Goal: Task Accomplishment & Management: Complete application form

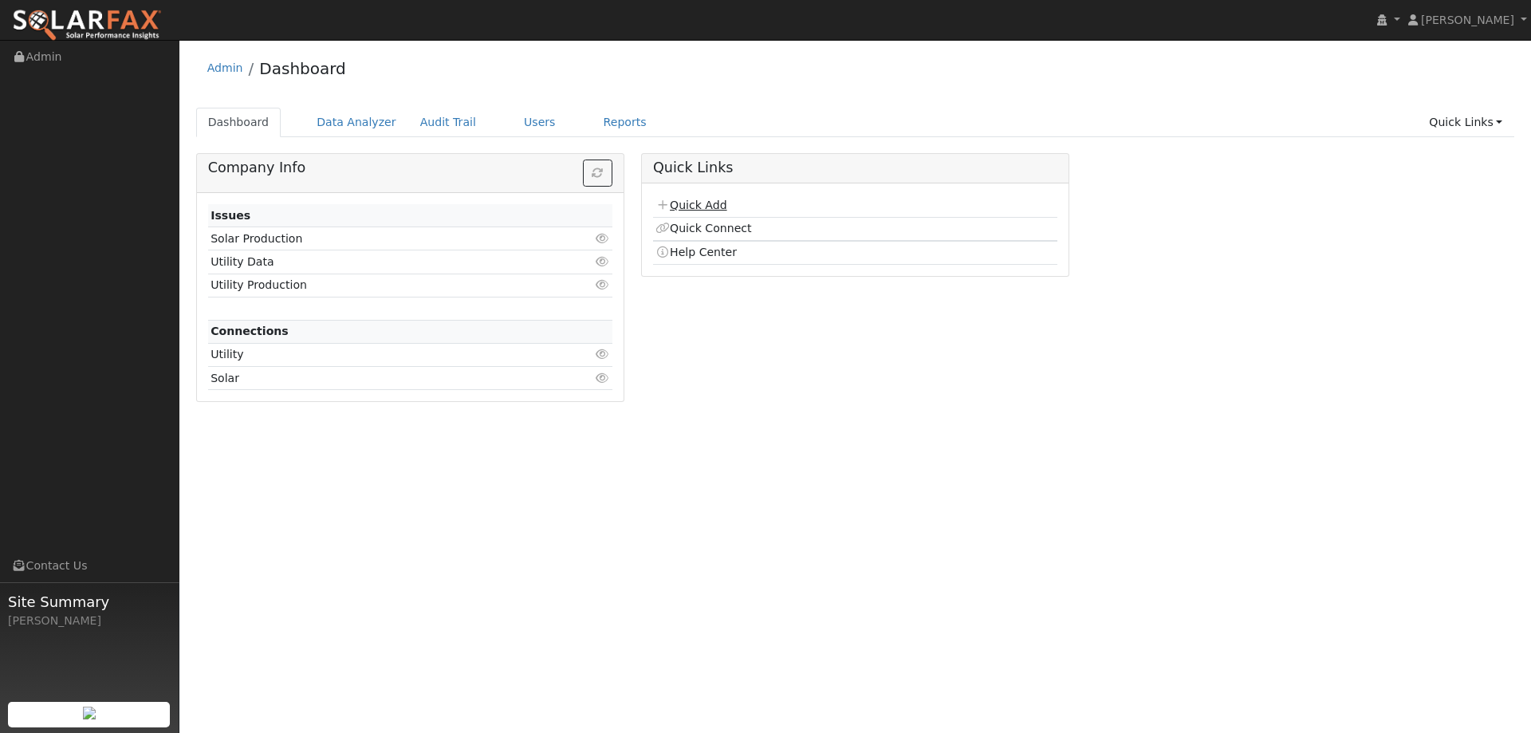
click at [717, 203] on link "Quick Add" at bounding box center [691, 205] width 71 height 13
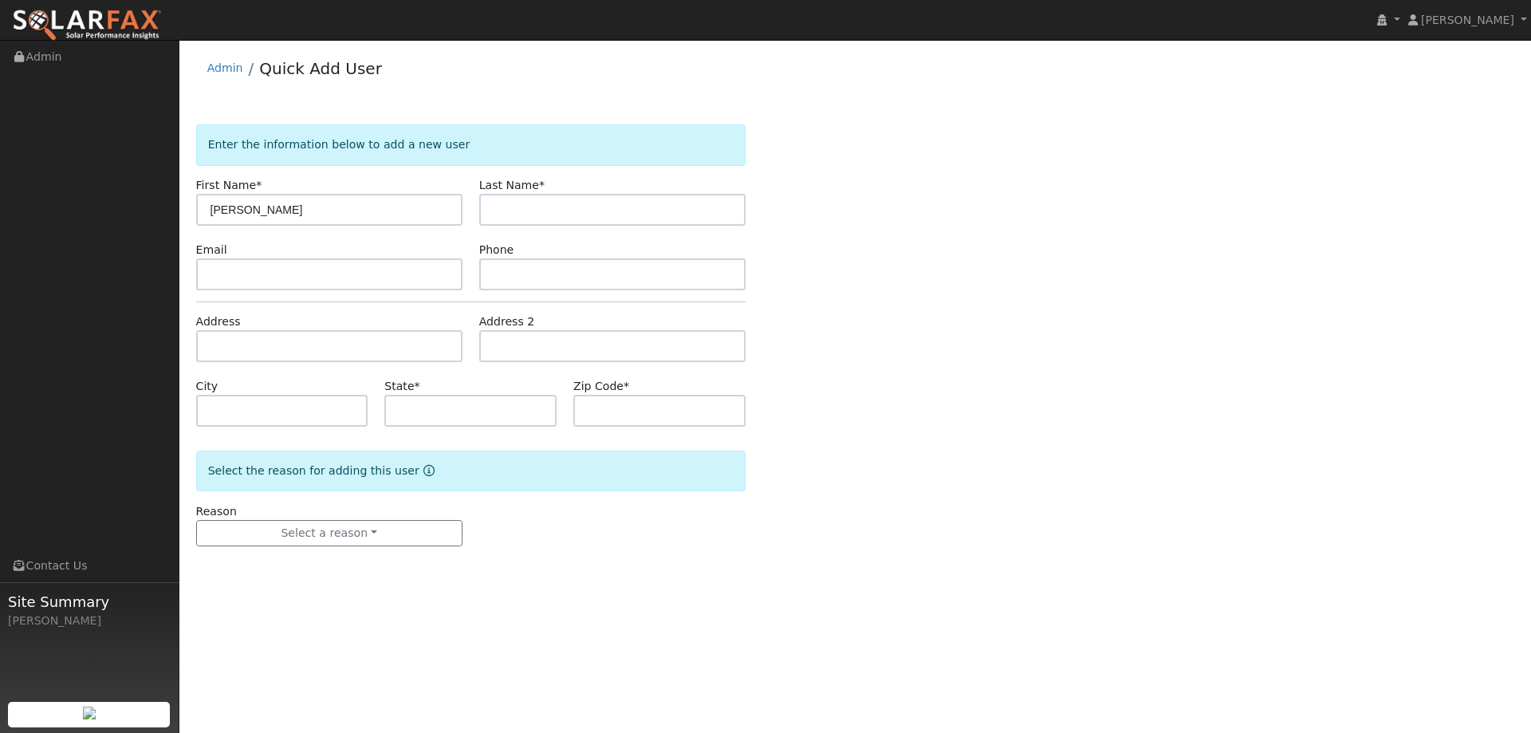
type input "[PERSON_NAME]"
paste input "familyfindingfire@gmail.com"
type input "familyfindingfire@gmail.com"
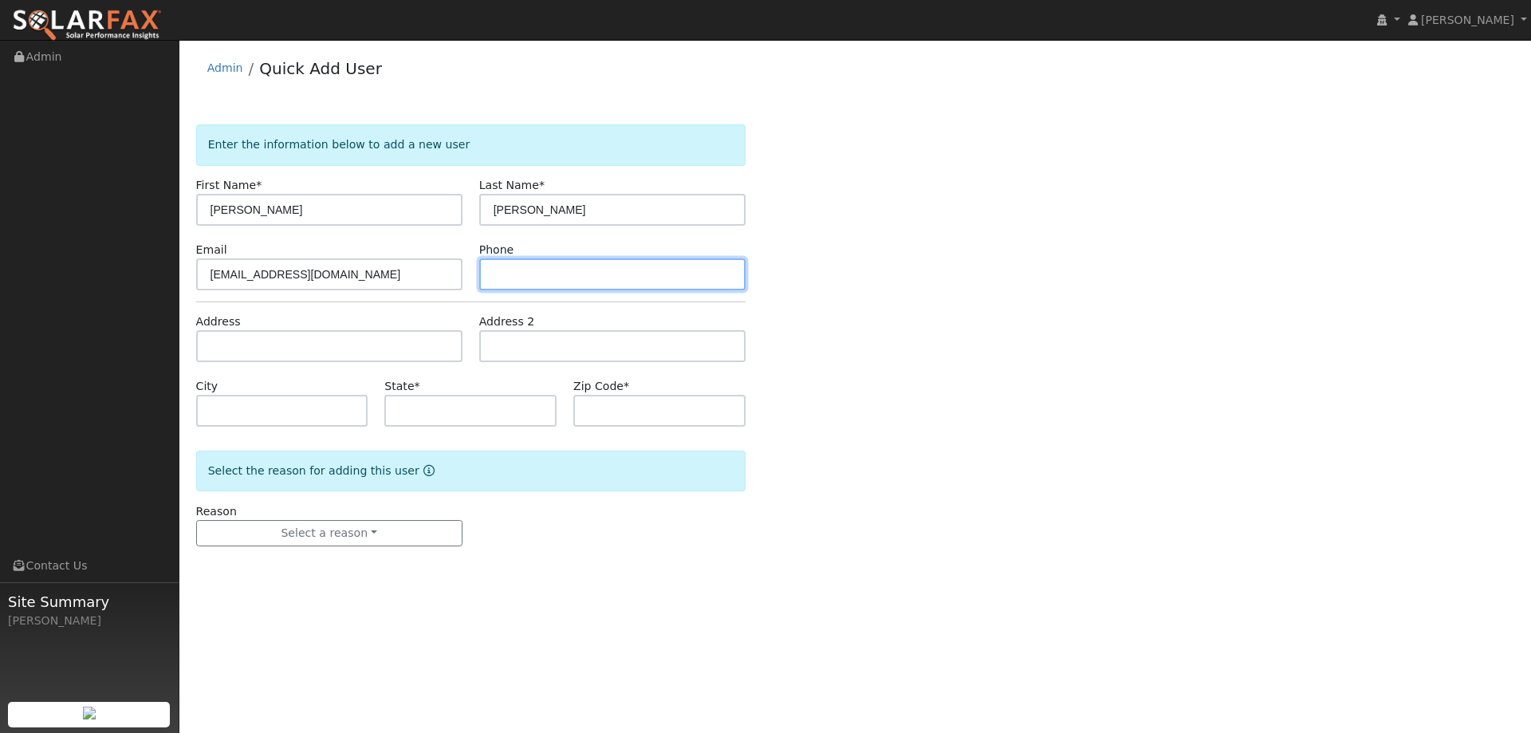
click at [528, 276] on input "text" at bounding box center [612, 274] width 266 height 32
paste input "(707) 344-2206"
type input "(707) 344-2206"
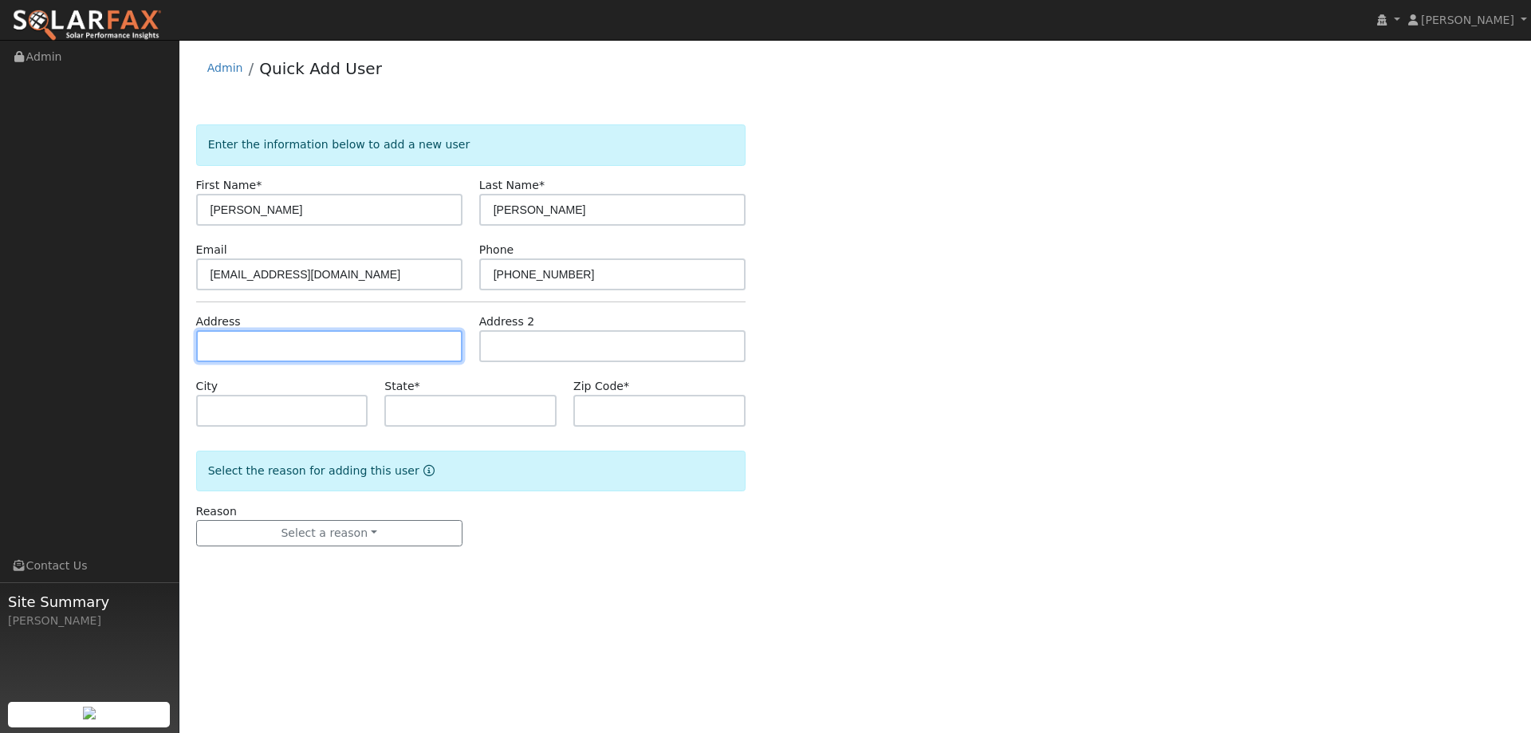
click at [368, 352] on input "text" at bounding box center [329, 346] width 266 height 32
paste input "825 Purple Sage Drive"
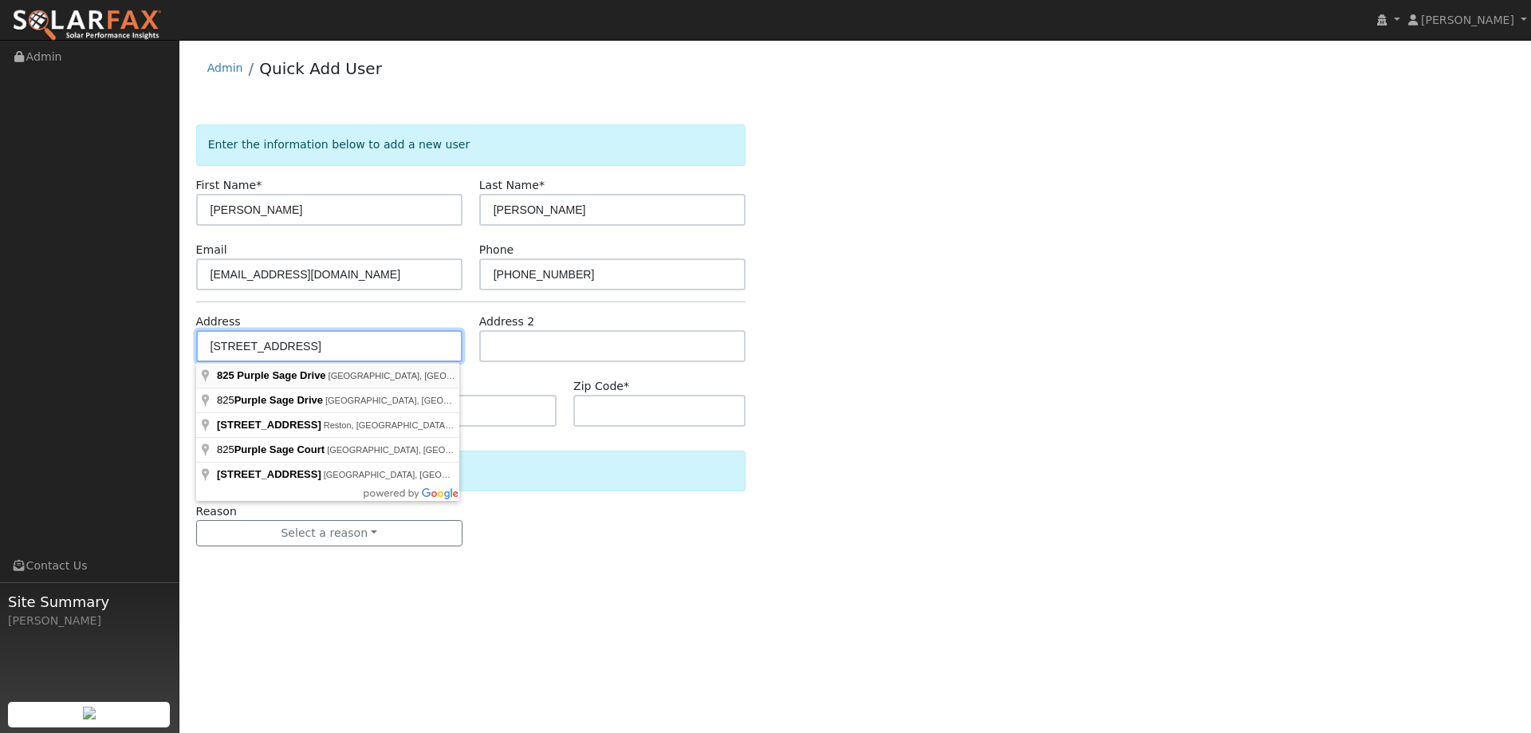
type input "825 Purple Sage Drive"
type input "Vacaville"
type input "CA"
type input "95687"
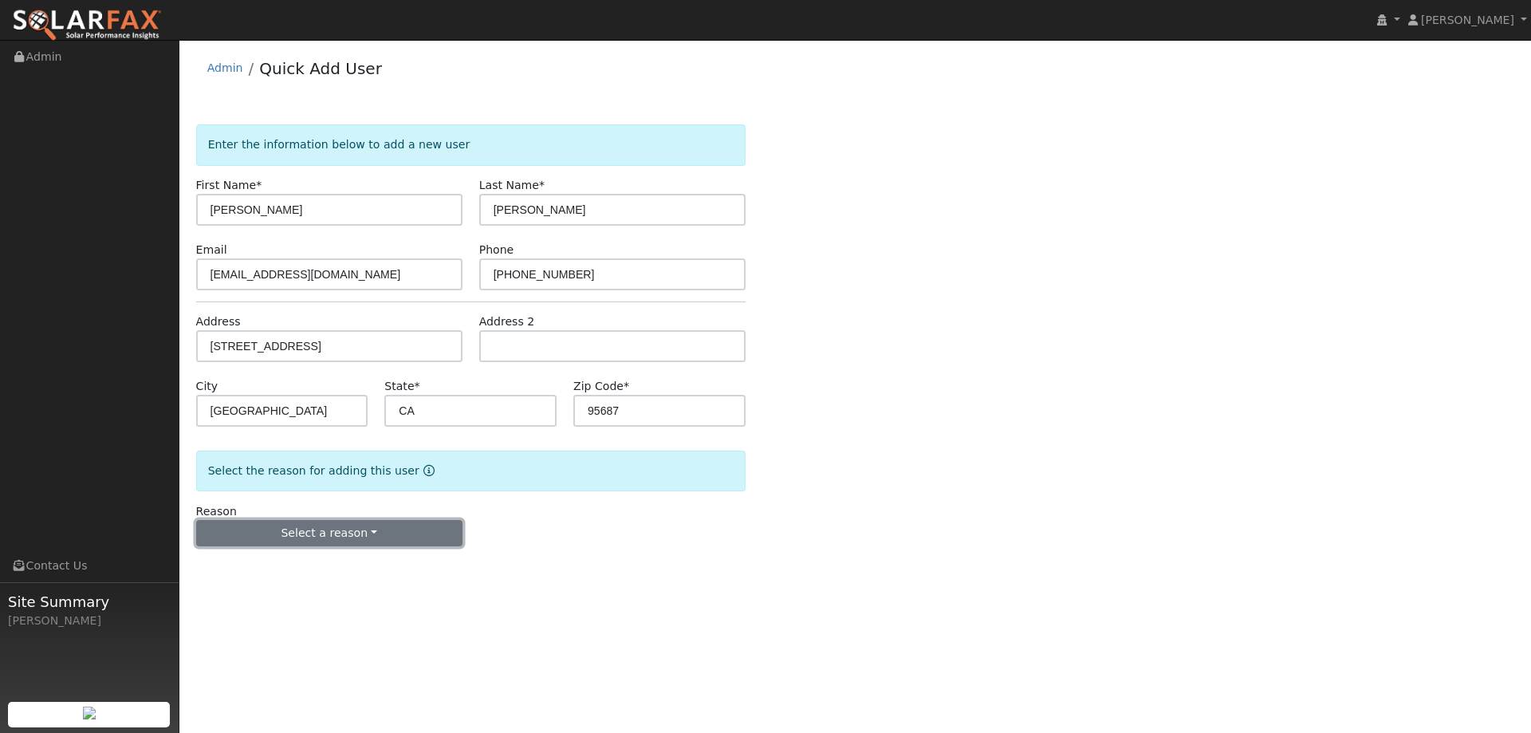
click at [352, 539] on button "Select a reason" at bounding box center [329, 533] width 266 height 27
click at [296, 570] on link "New lead" at bounding box center [285, 566] width 176 height 22
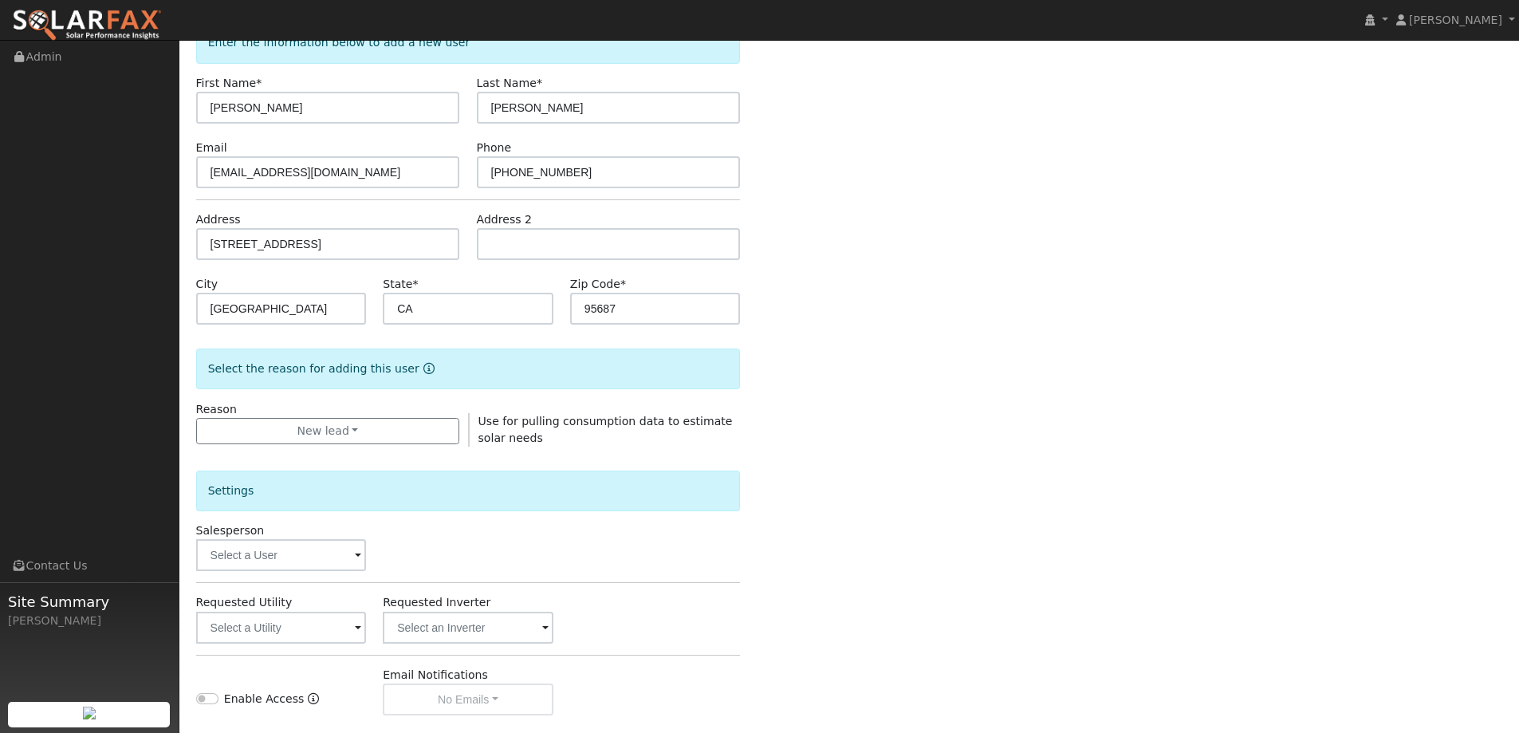
scroll to position [239, 0]
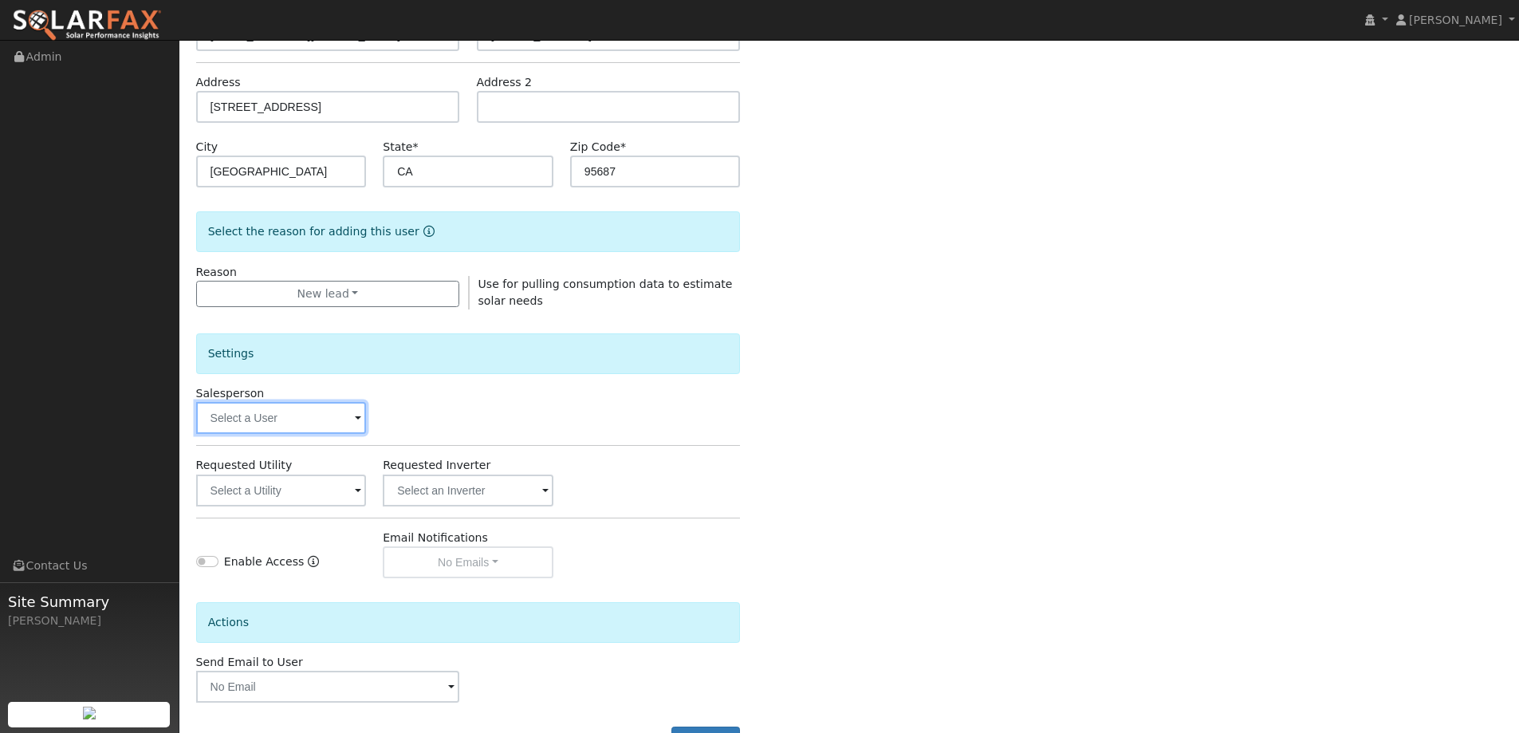
click at [320, 424] on input "text" at bounding box center [281, 418] width 171 height 32
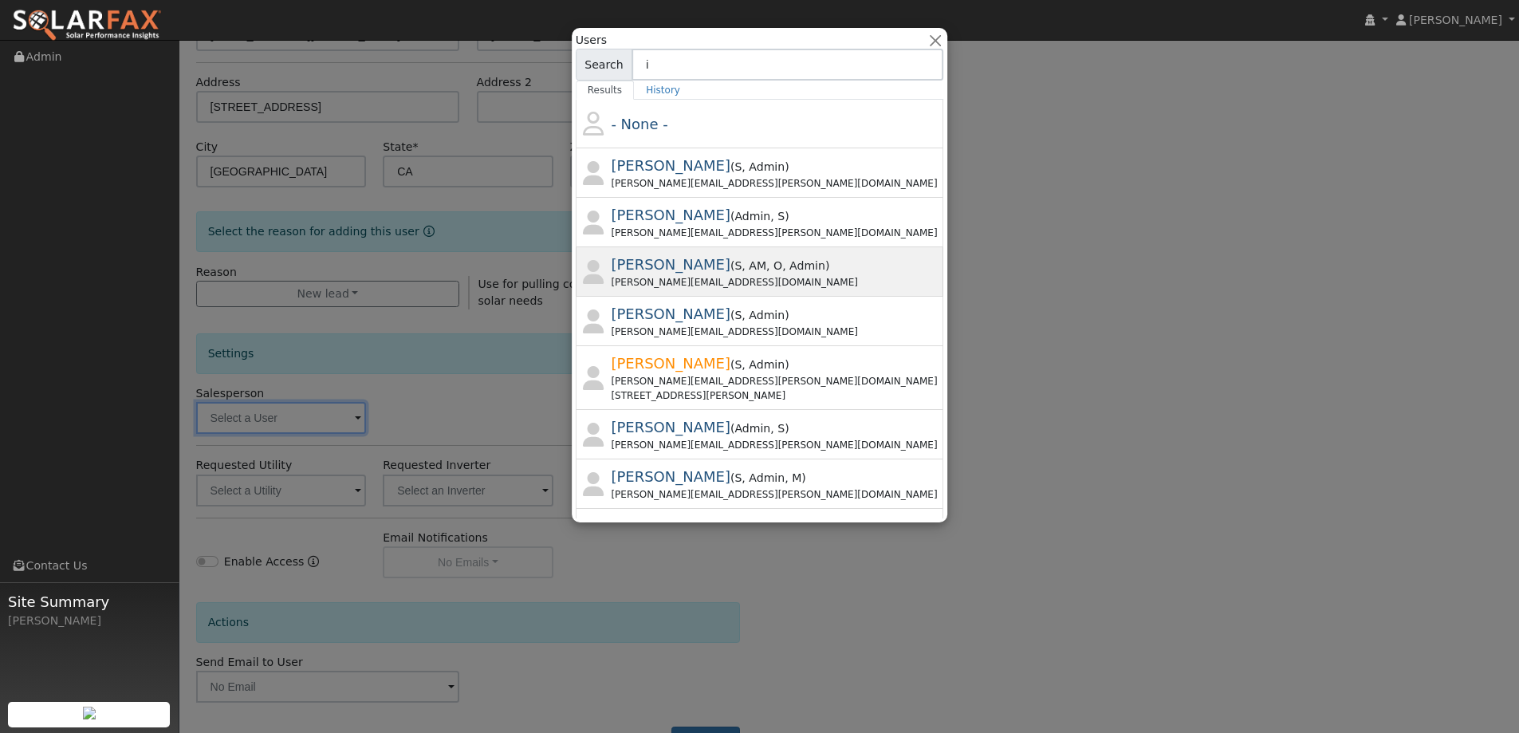
type input "i"
click at [671, 254] on div "Ian Finger ( S , AM , O , Admin ) ian@ambrosesolar.com" at bounding box center [776, 272] width 329 height 36
type input "[PERSON_NAME]"
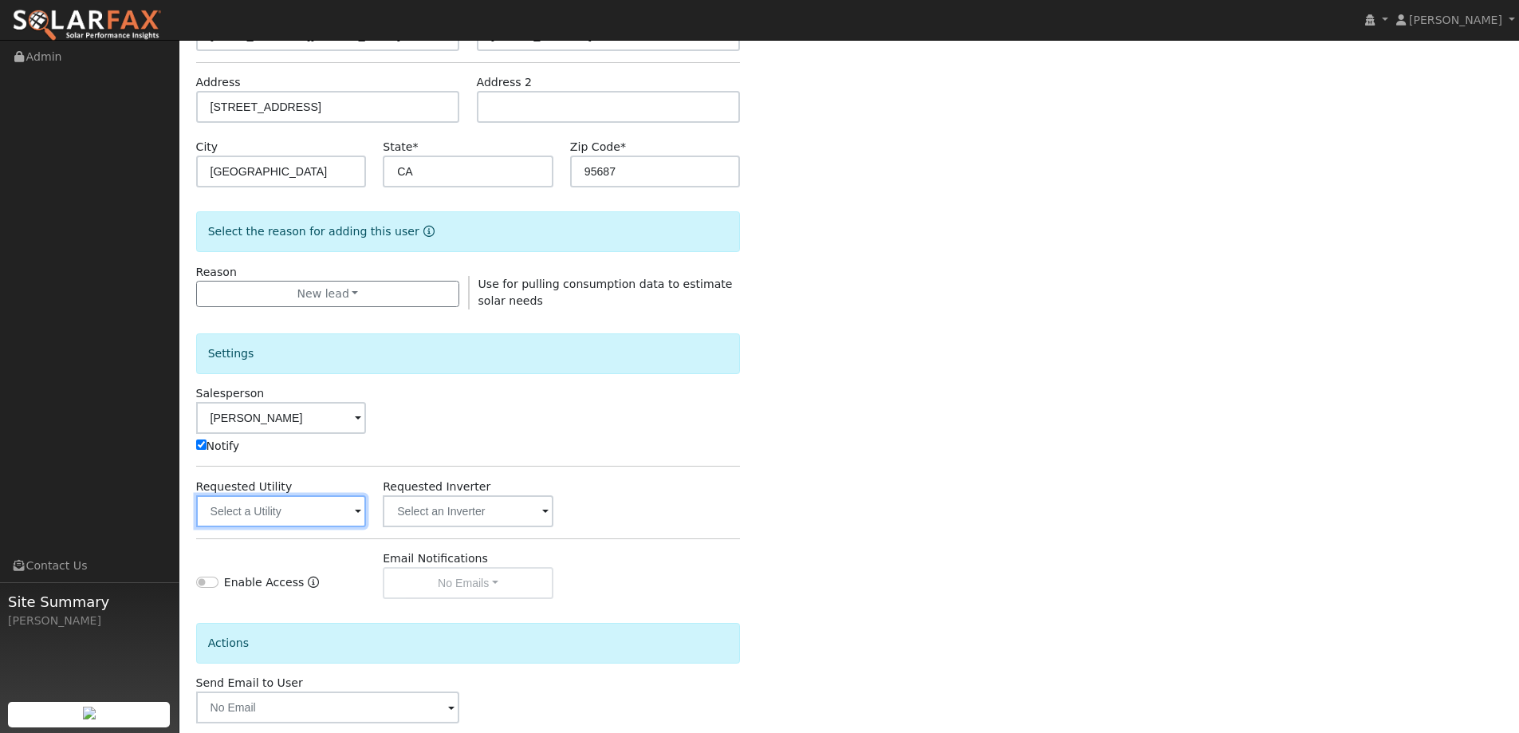
click at [326, 503] on input "text" at bounding box center [281, 511] width 171 height 32
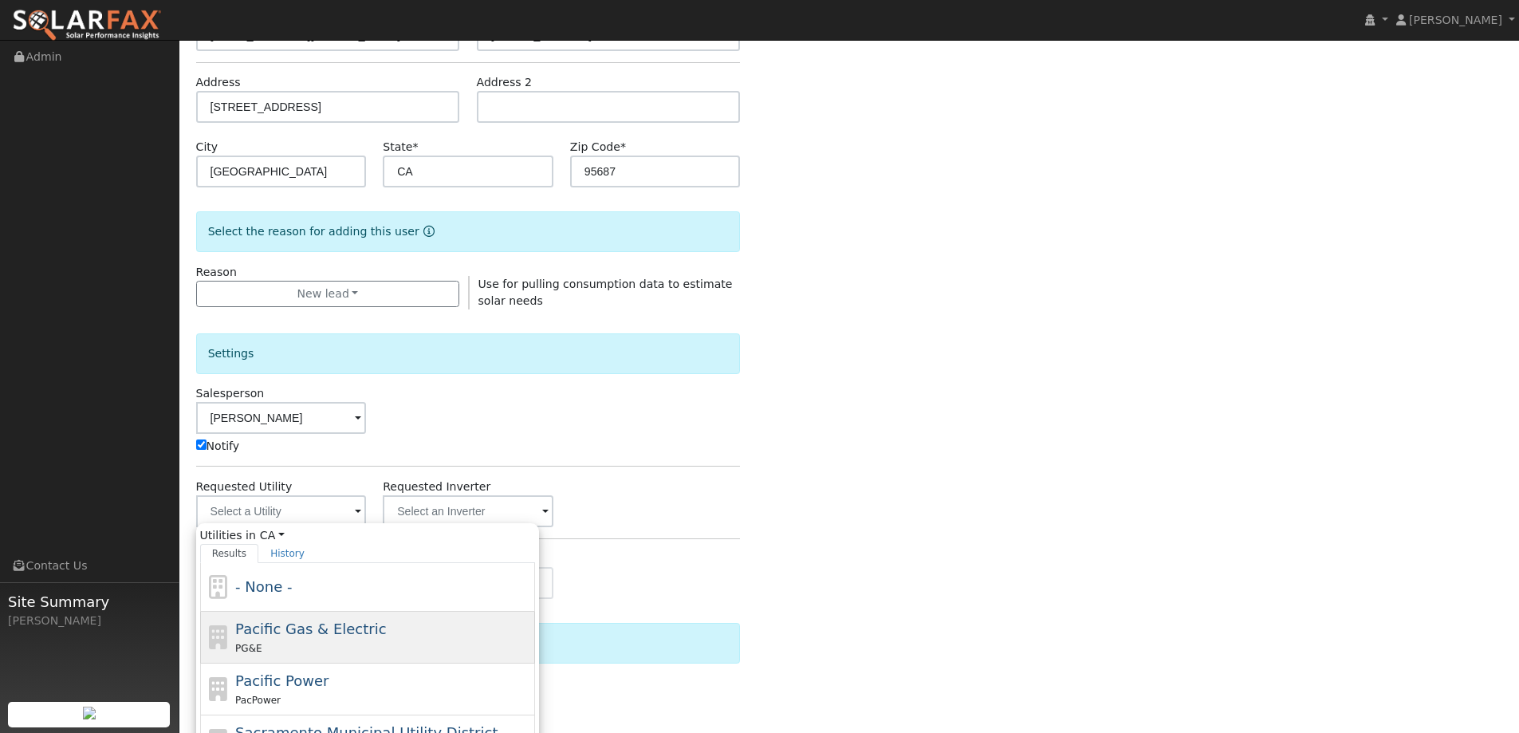
click at [325, 655] on div "PG&E" at bounding box center [383, 648] width 296 height 17
type input "Pacific Gas & Electric"
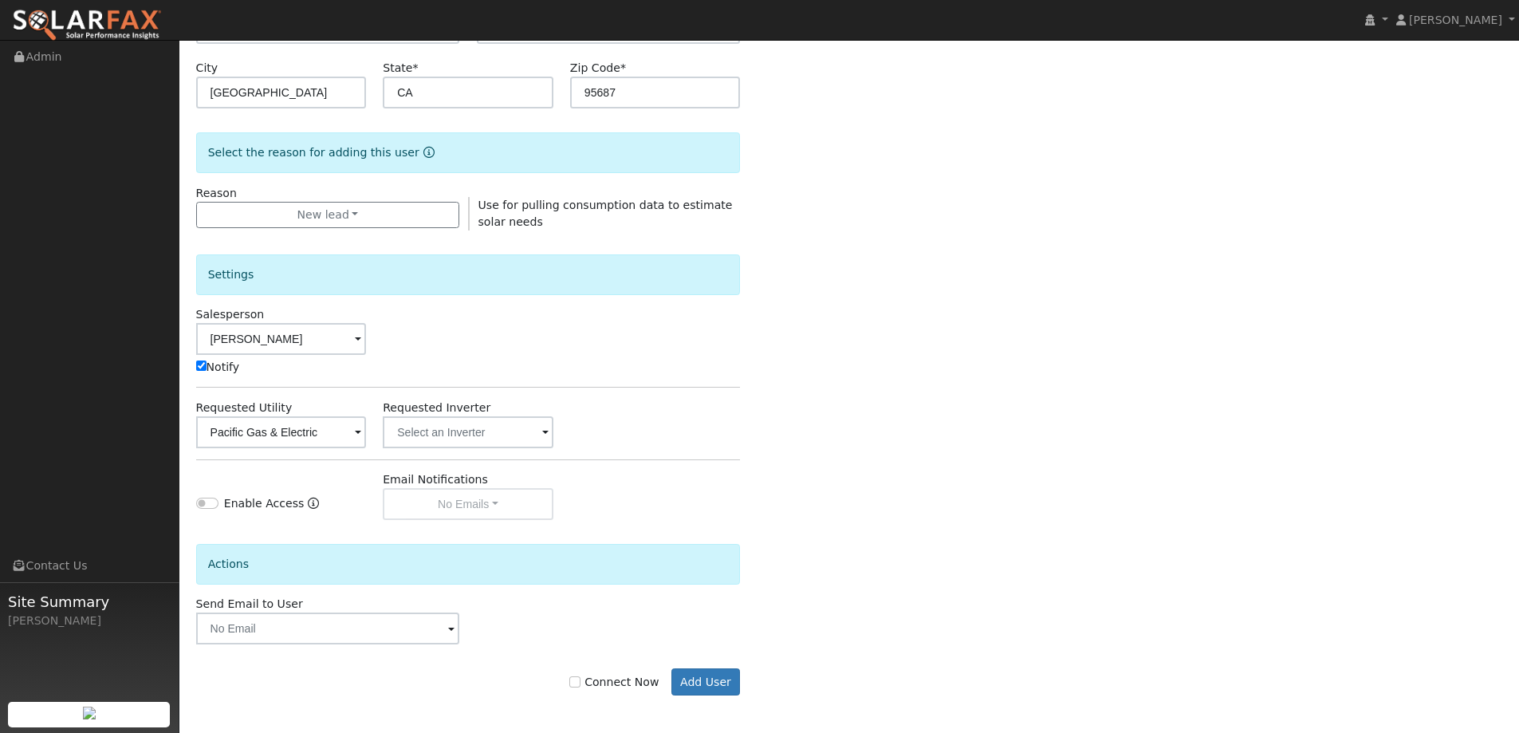
scroll to position [321, 0]
click at [581, 680] on input "Connect Now" at bounding box center [574, 679] width 11 height 11
checkbox input "true"
click at [691, 681] on button "Add User" at bounding box center [705, 679] width 69 height 27
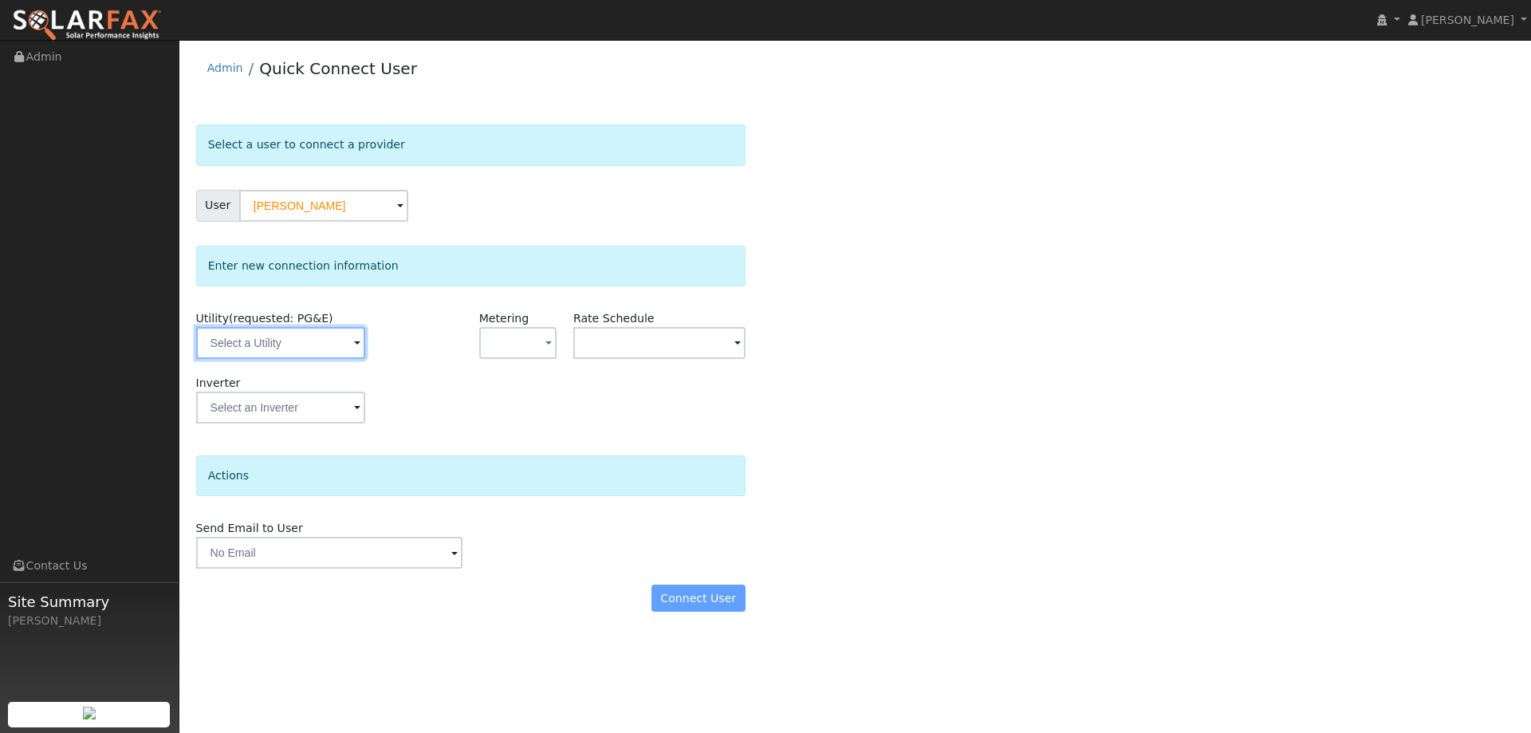
click at [330, 348] on input "text" at bounding box center [280, 343] width 169 height 32
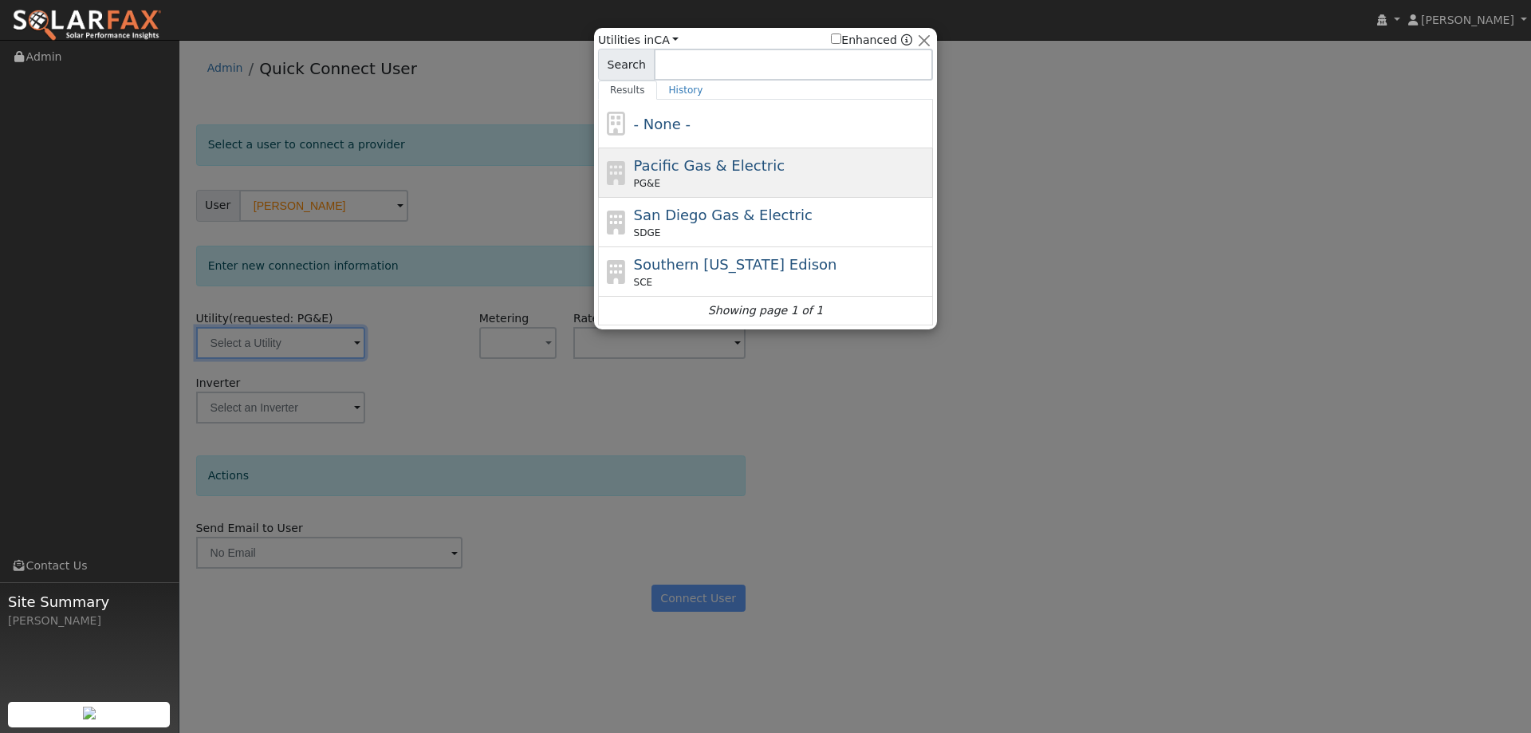
click at [715, 198] on div "Pacific Gas & Electric PG&E" at bounding box center [765, 222] width 335 height 49
type input "PG&E"
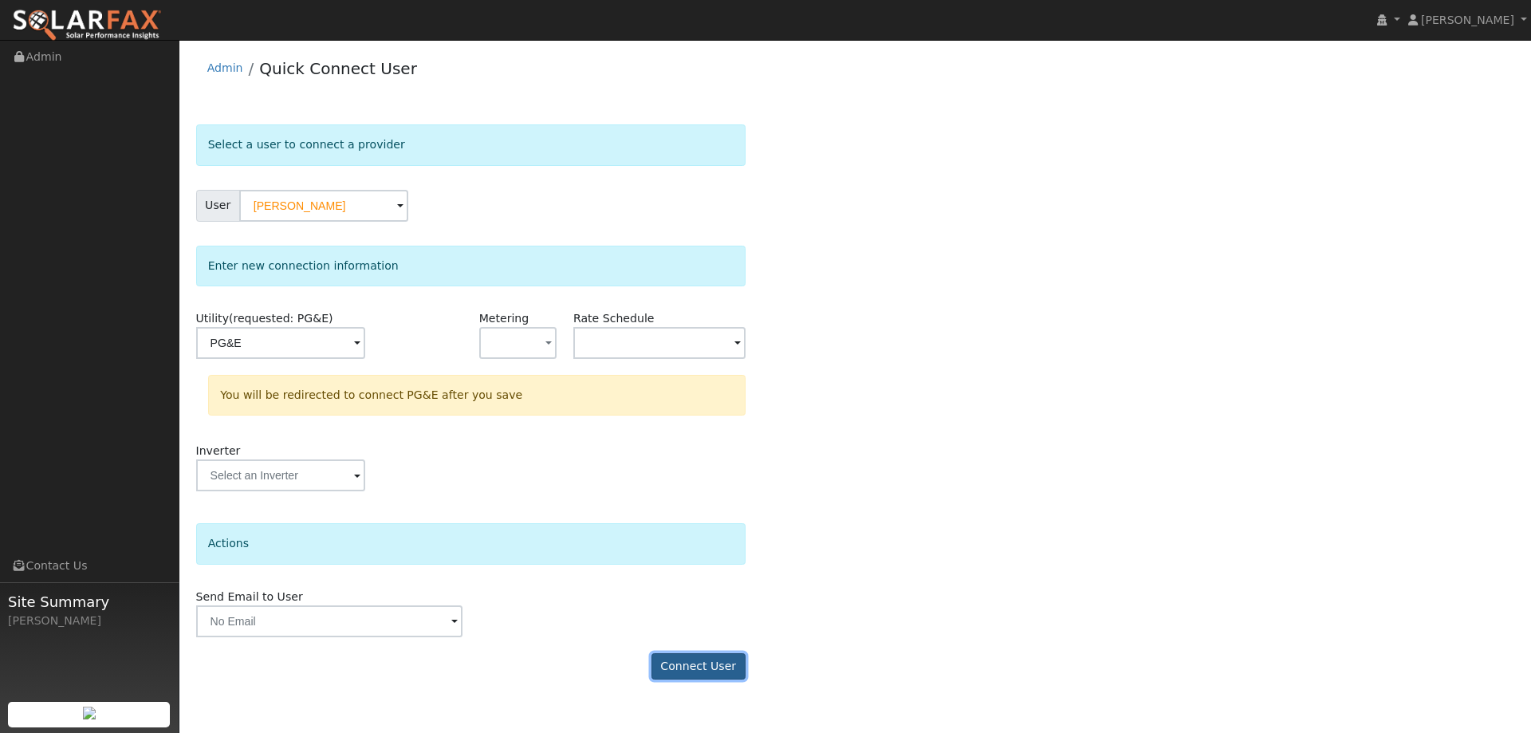
click at [668, 659] on button "Connect User" at bounding box center [699, 666] width 94 height 27
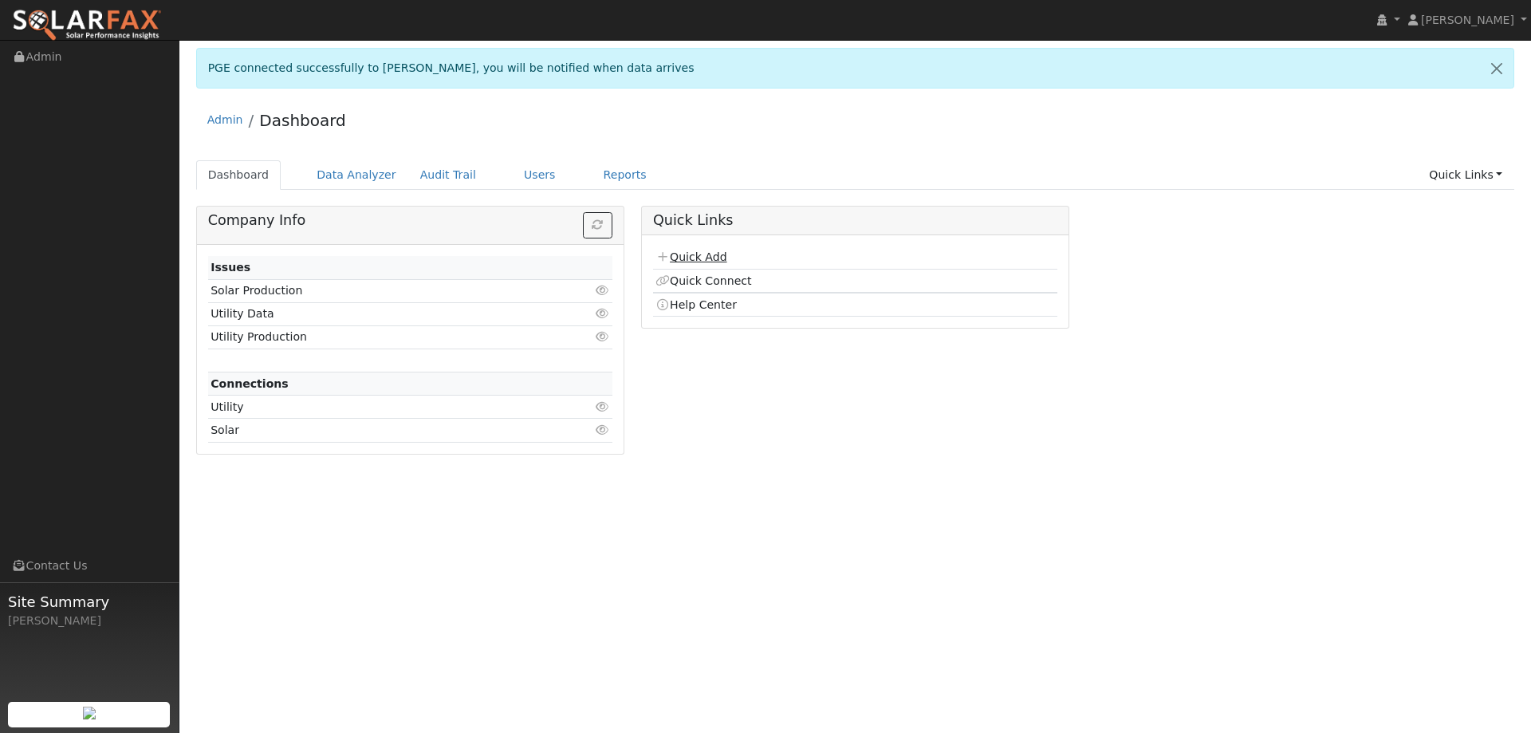
click at [668, 257] on icon at bounding box center [663, 256] width 14 height 11
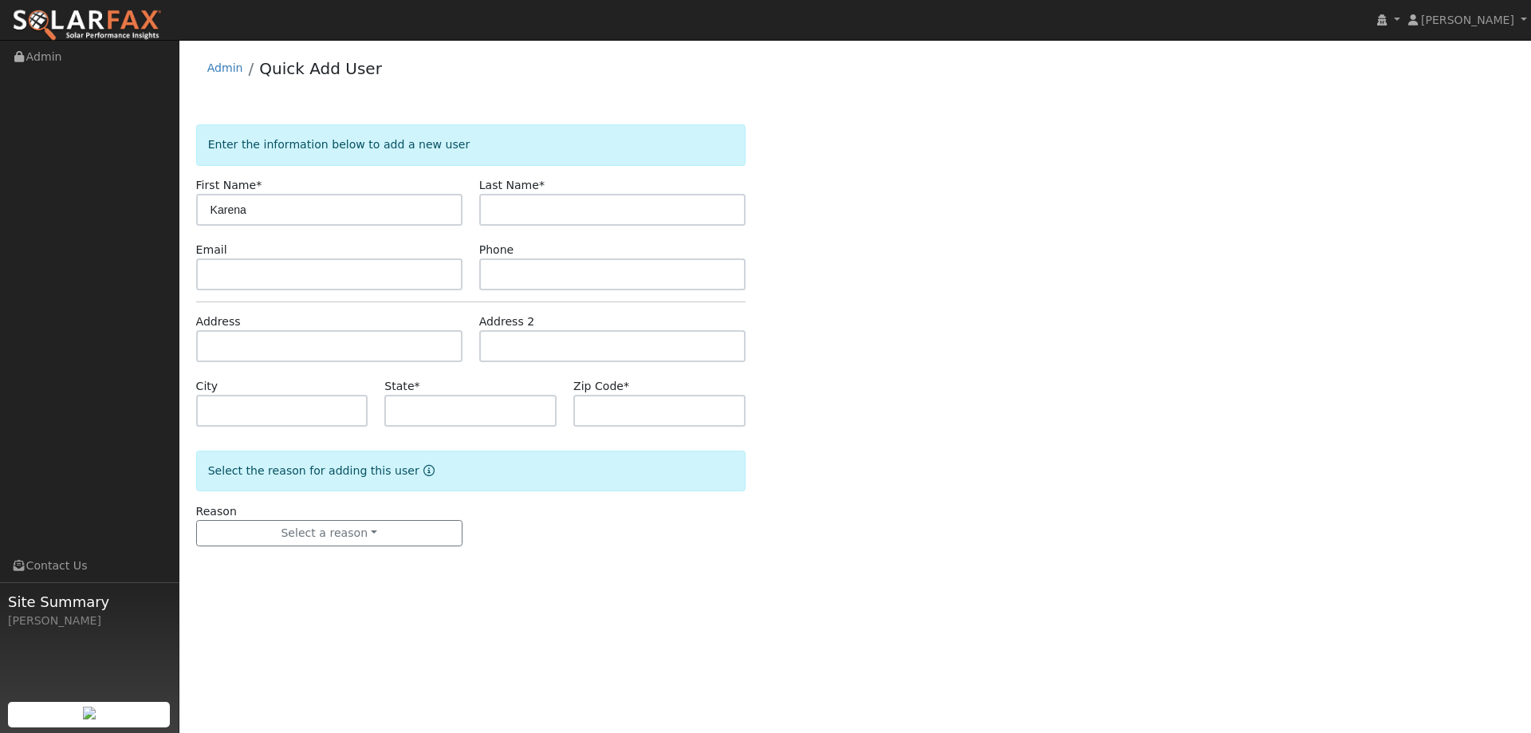
type input "Karena"
type input "[PERSON_NAME]"
click at [233, 274] on input "text" at bounding box center [329, 274] width 266 height 32
paste input "[EMAIL_ADDRESS][DOMAIN_NAME]"
type input "[EMAIL_ADDRESS][DOMAIN_NAME]"
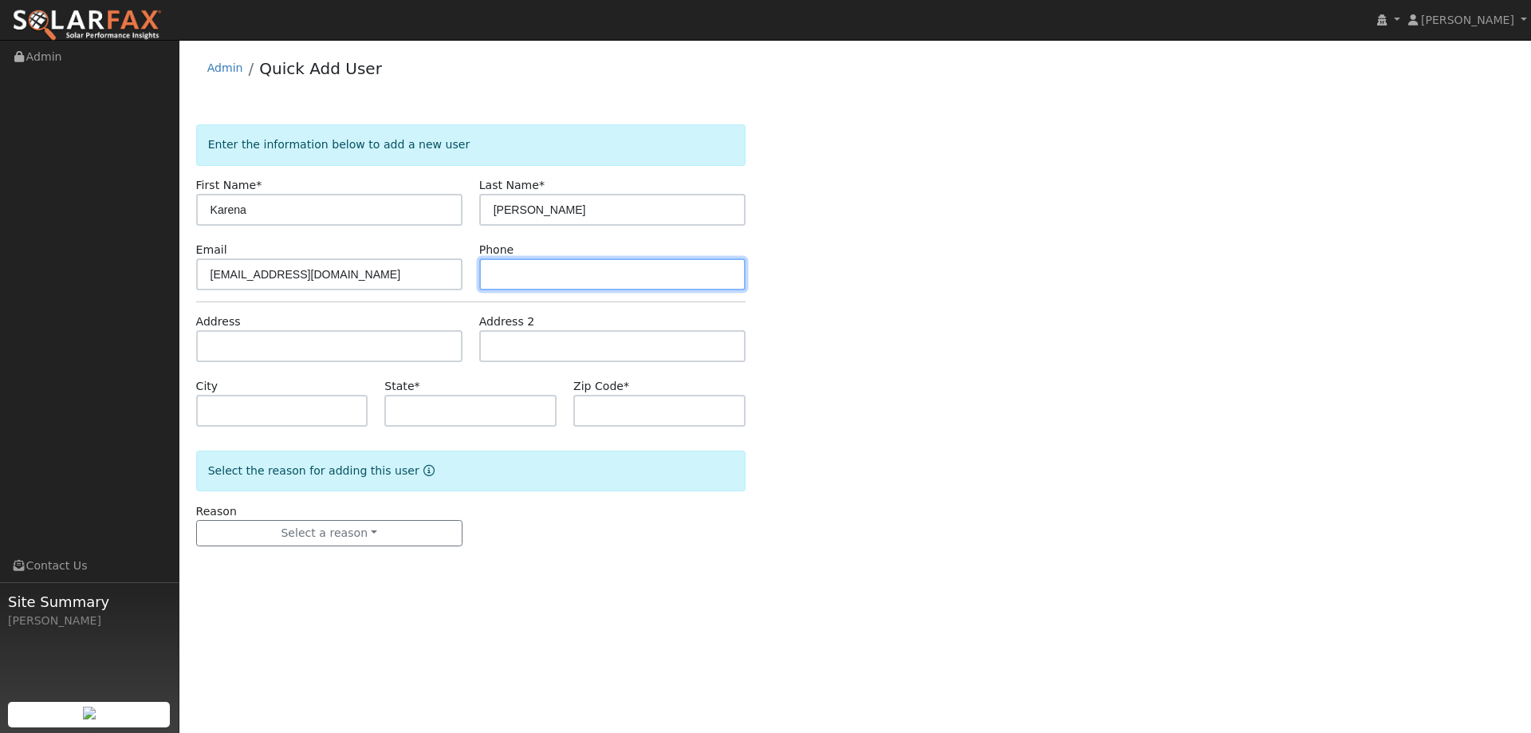
click at [523, 266] on input "text" at bounding box center [612, 274] width 266 height 32
paste input "[PHONE_NUMBER]"
type input "[PHONE_NUMBER]"
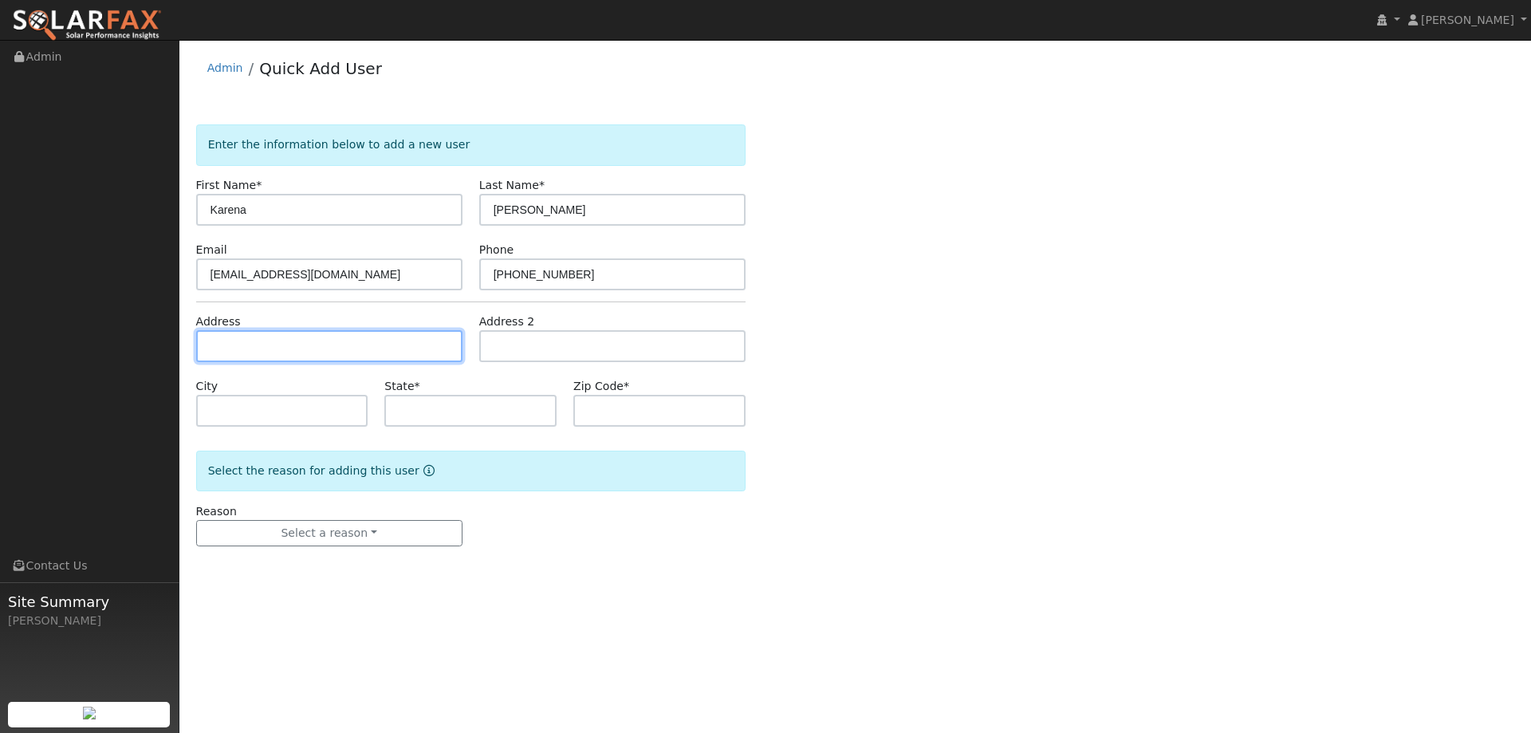
click at [400, 341] on input "text" at bounding box center [329, 346] width 266 height 32
paste input "[STREET_ADDRESS]"
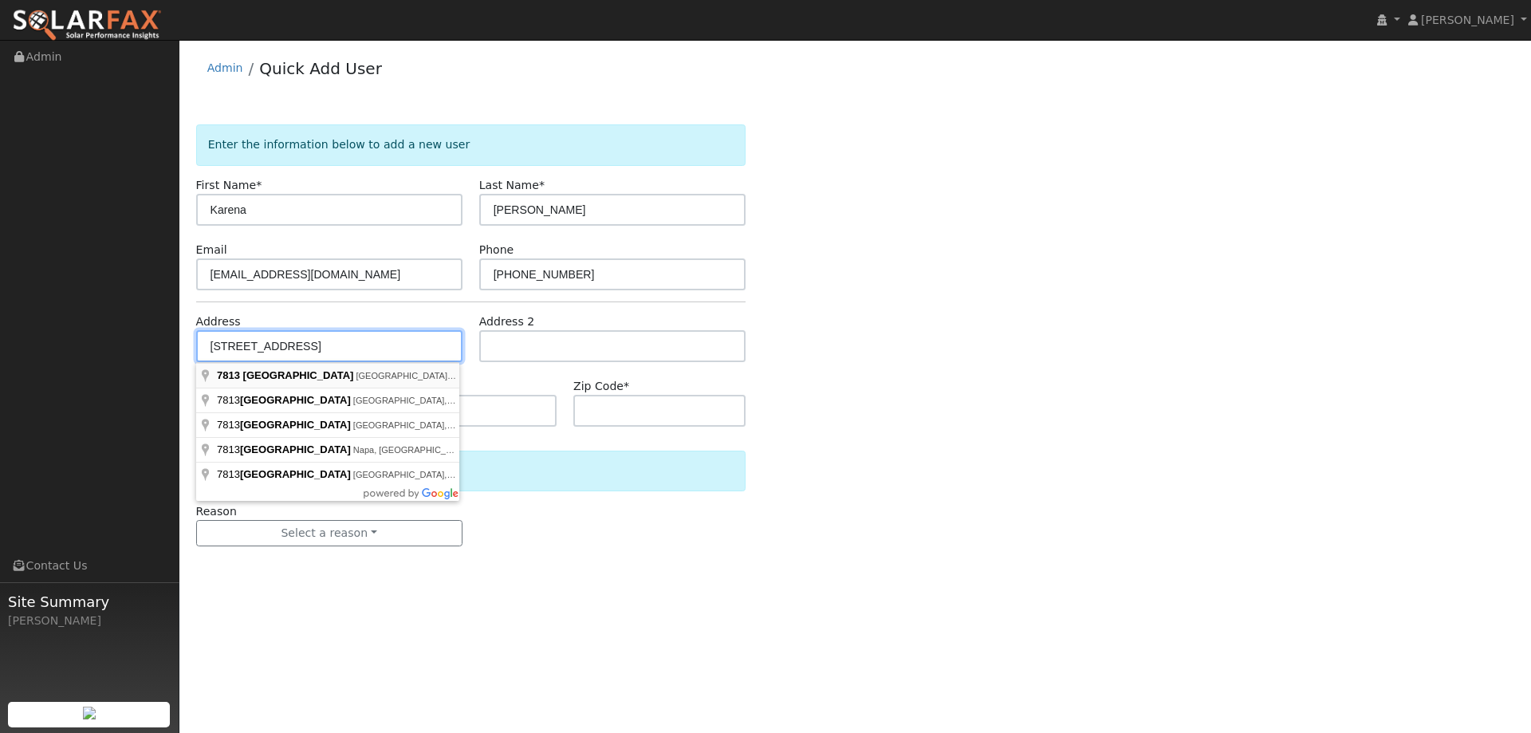
type input "[STREET_ADDRESS]"
type input "[GEOGRAPHIC_DATA]"
type input "CA"
type input "95688"
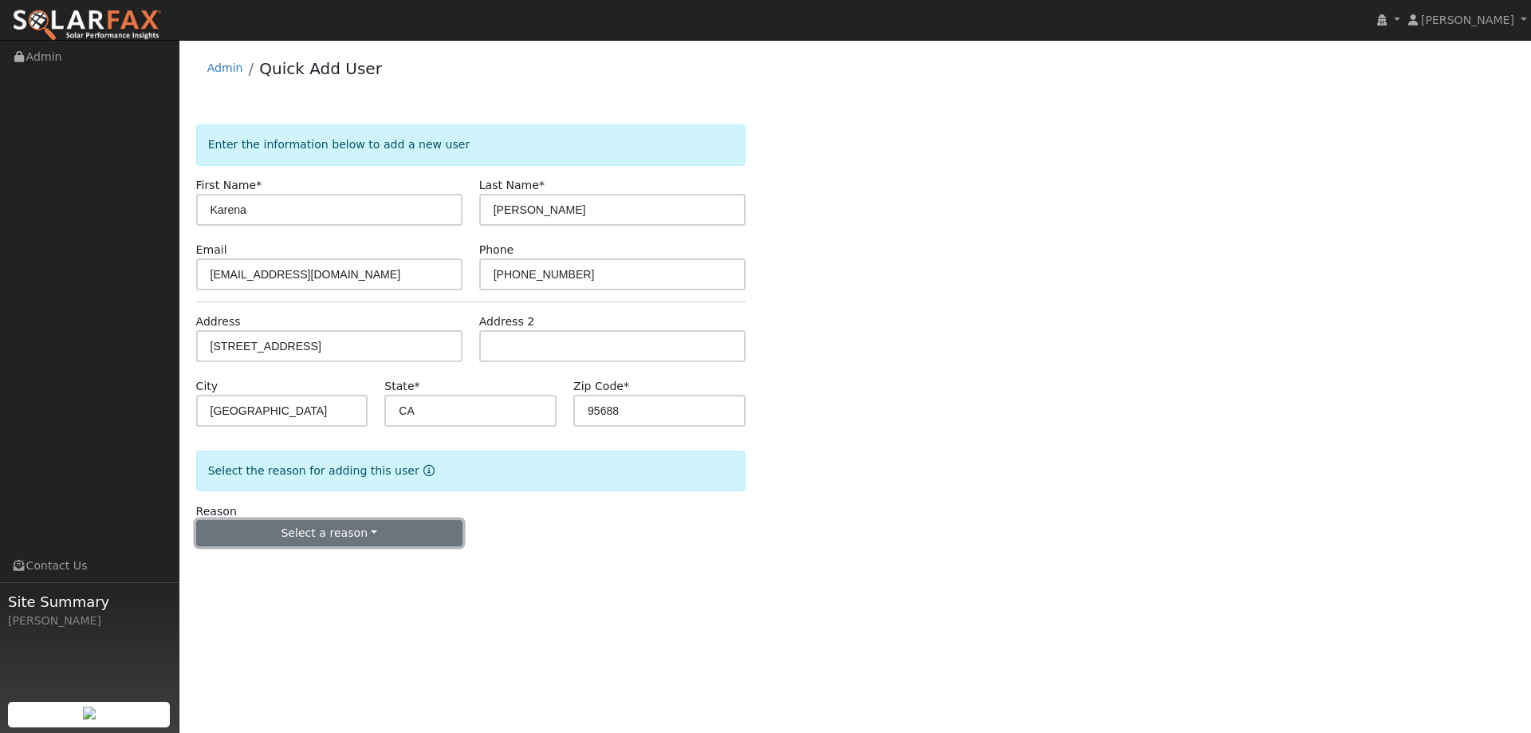
click at [318, 525] on button "Select a reason" at bounding box center [329, 533] width 266 height 27
click at [287, 570] on link "New lead" at bounding box center [285, 566] width 176 height 22
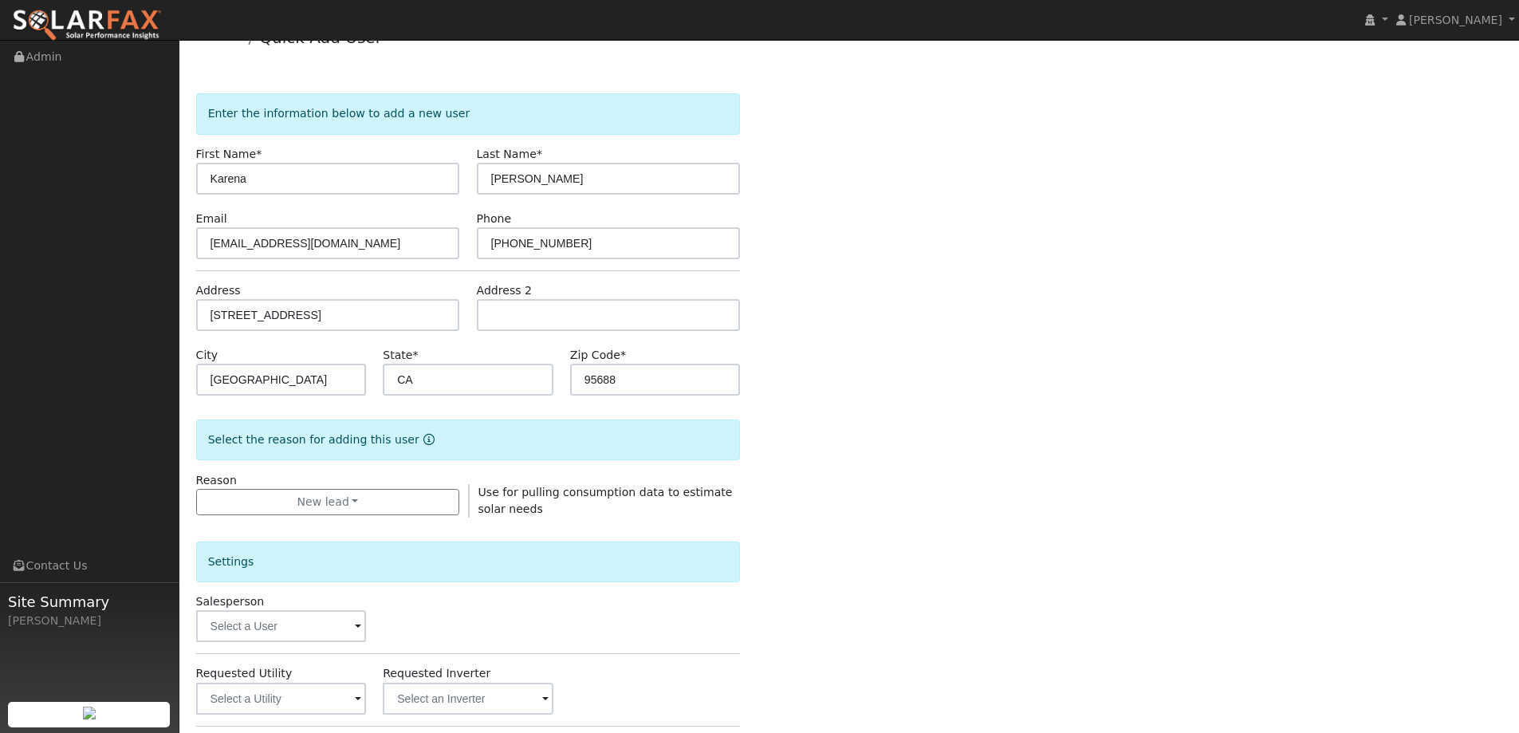
scroll to position [80, 0]
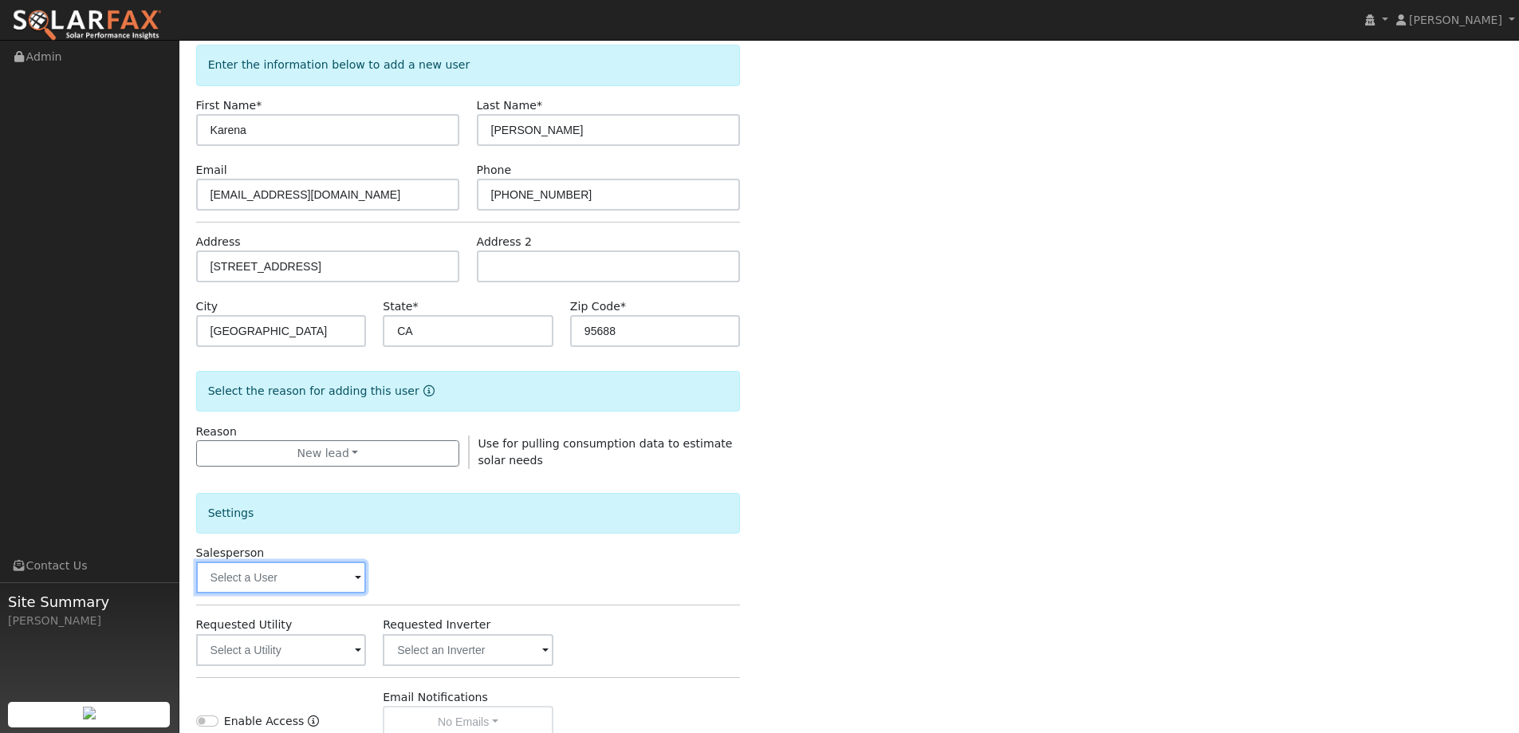
click at [248, 575] on input "text" at bounding box center [281, 577] width 171 height 32
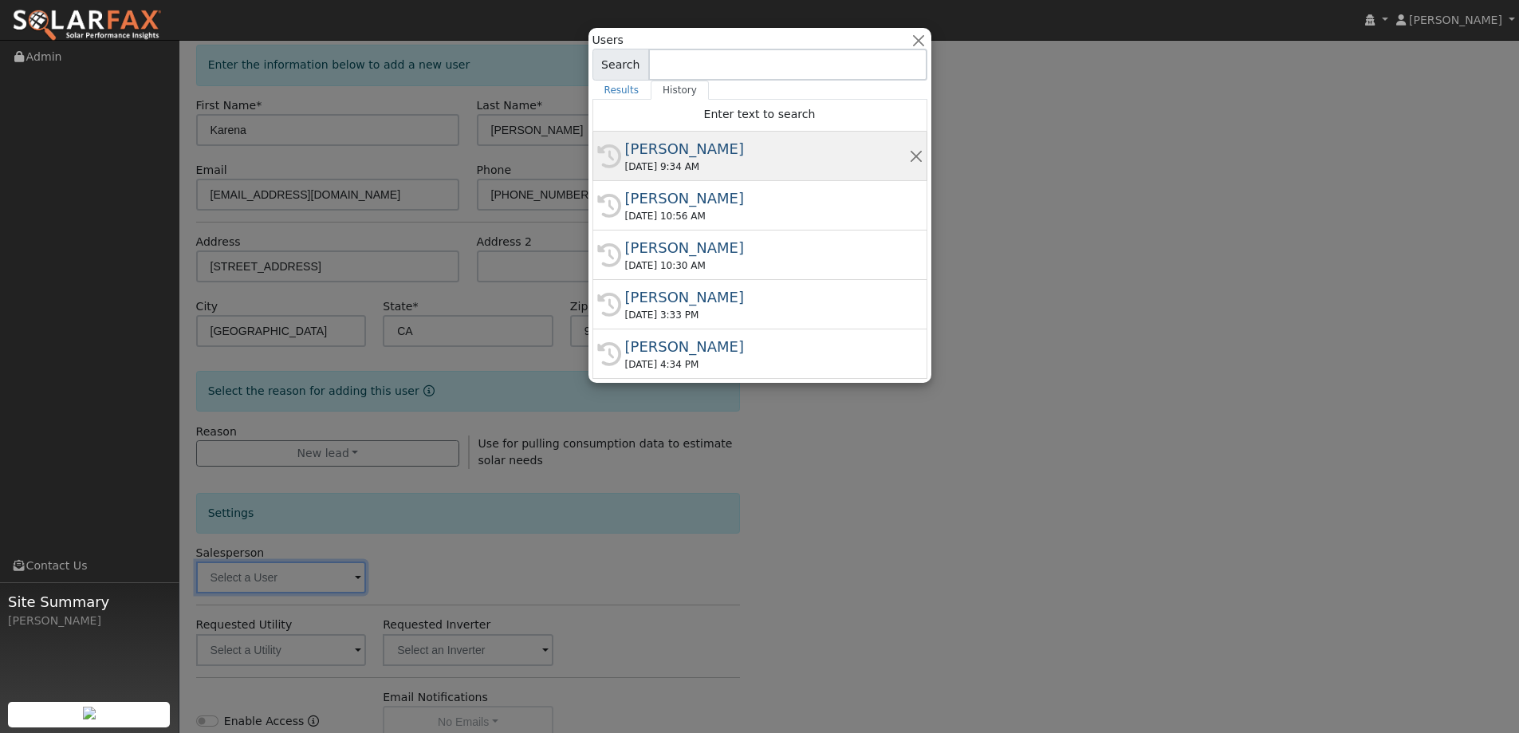
click at [708, 168] on div "08/13/2025 9:34 AM" at bounding box center [767, 167] width 284 height 14
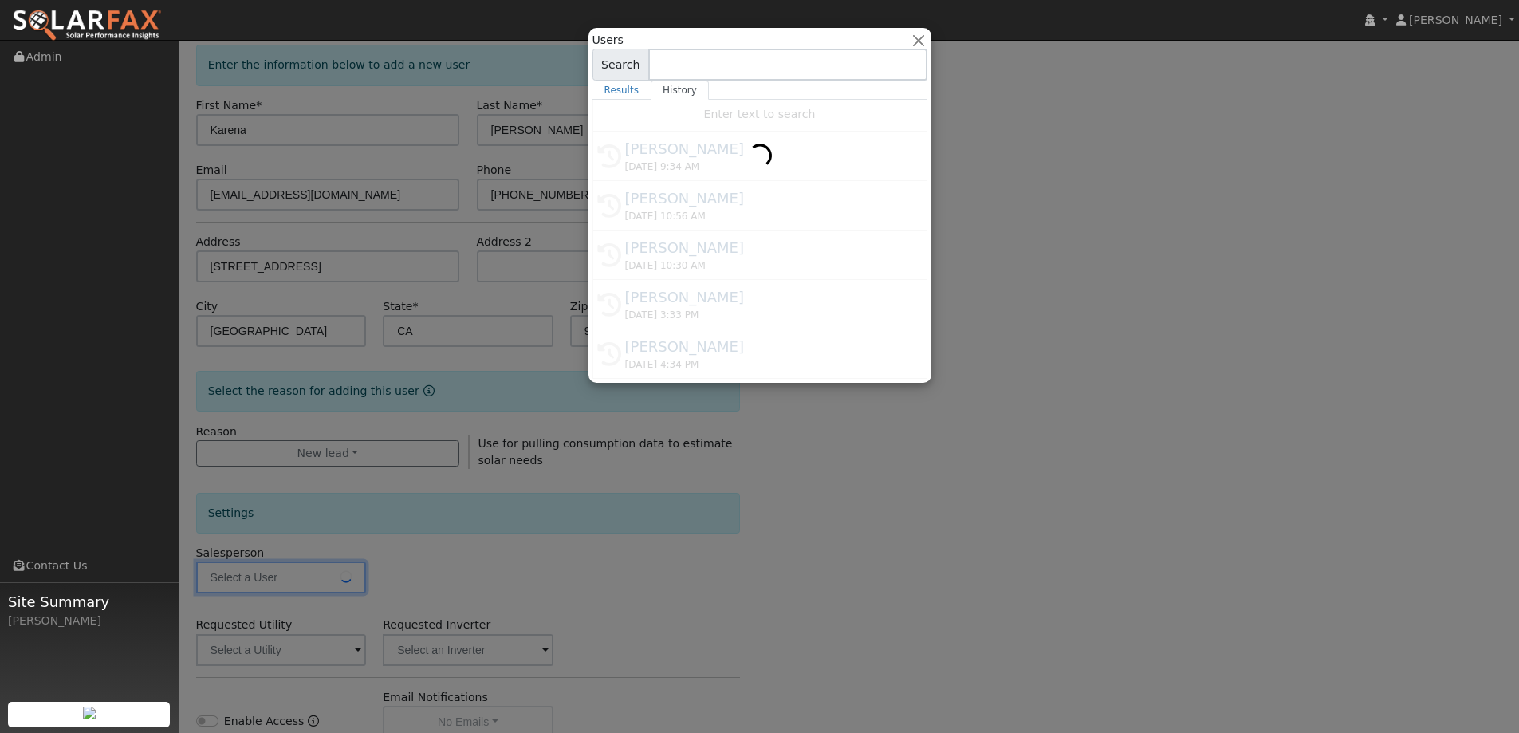
type input "Ian Finger"
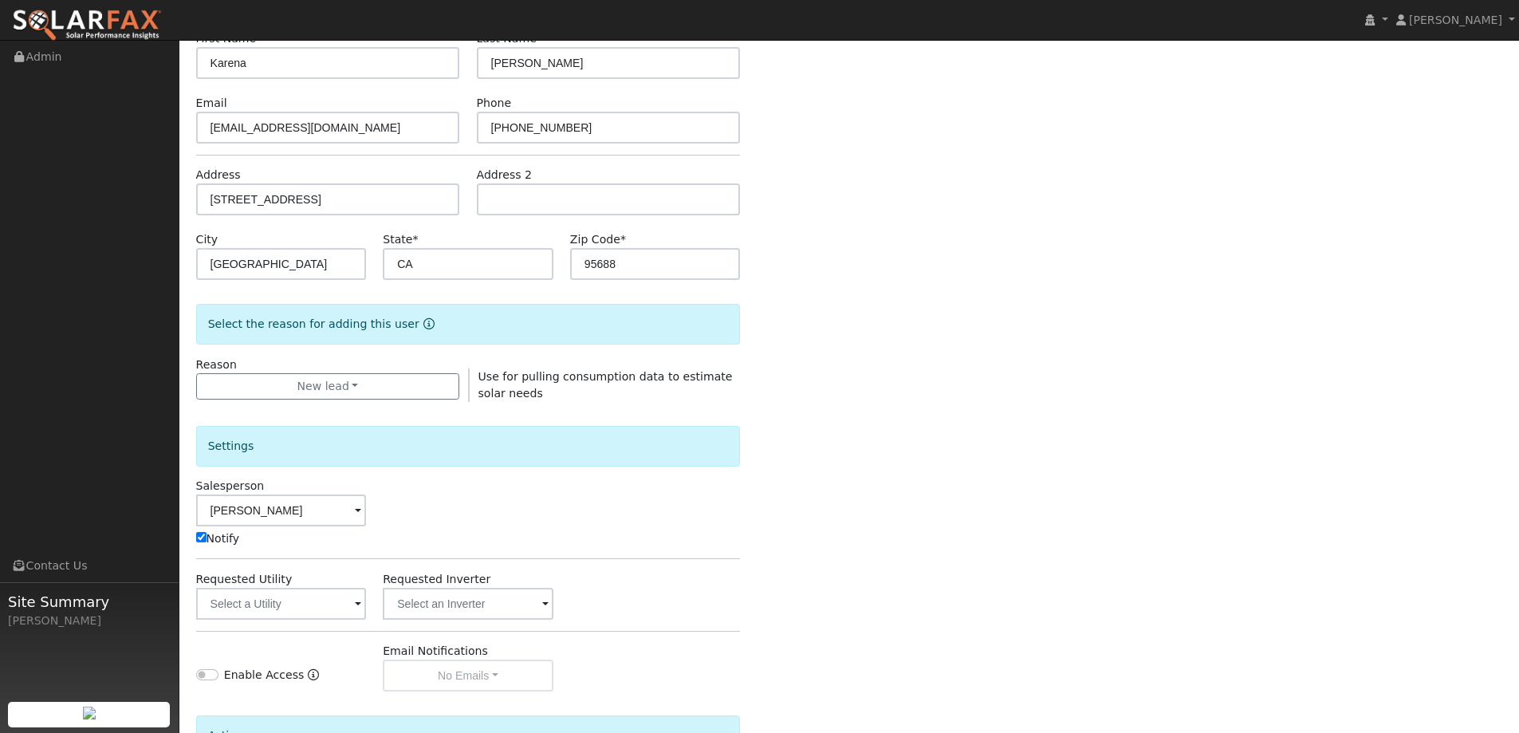
scroll to position [239, 0]
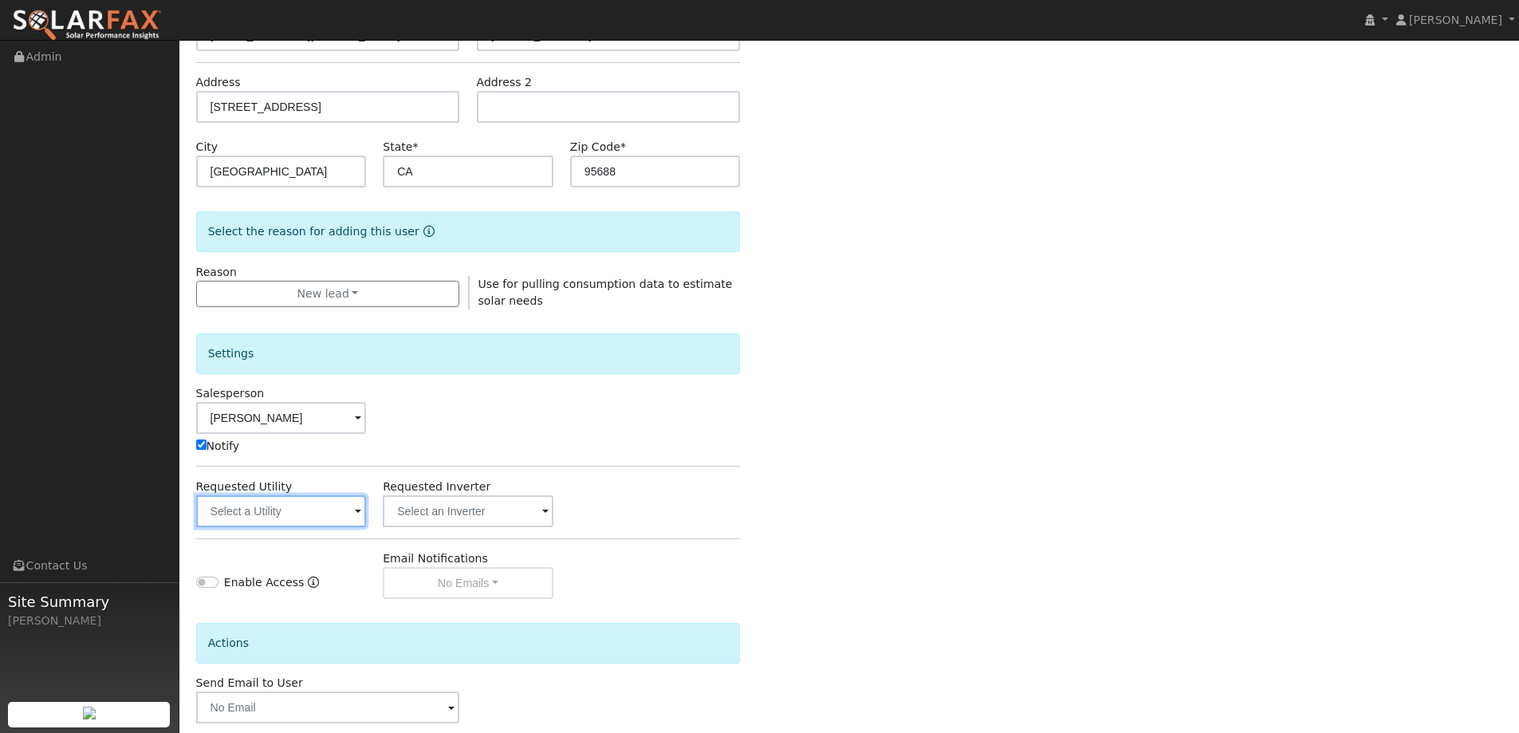
click at [340, 519] on input "text" at bounding box center [281, 511] width 171 height 32
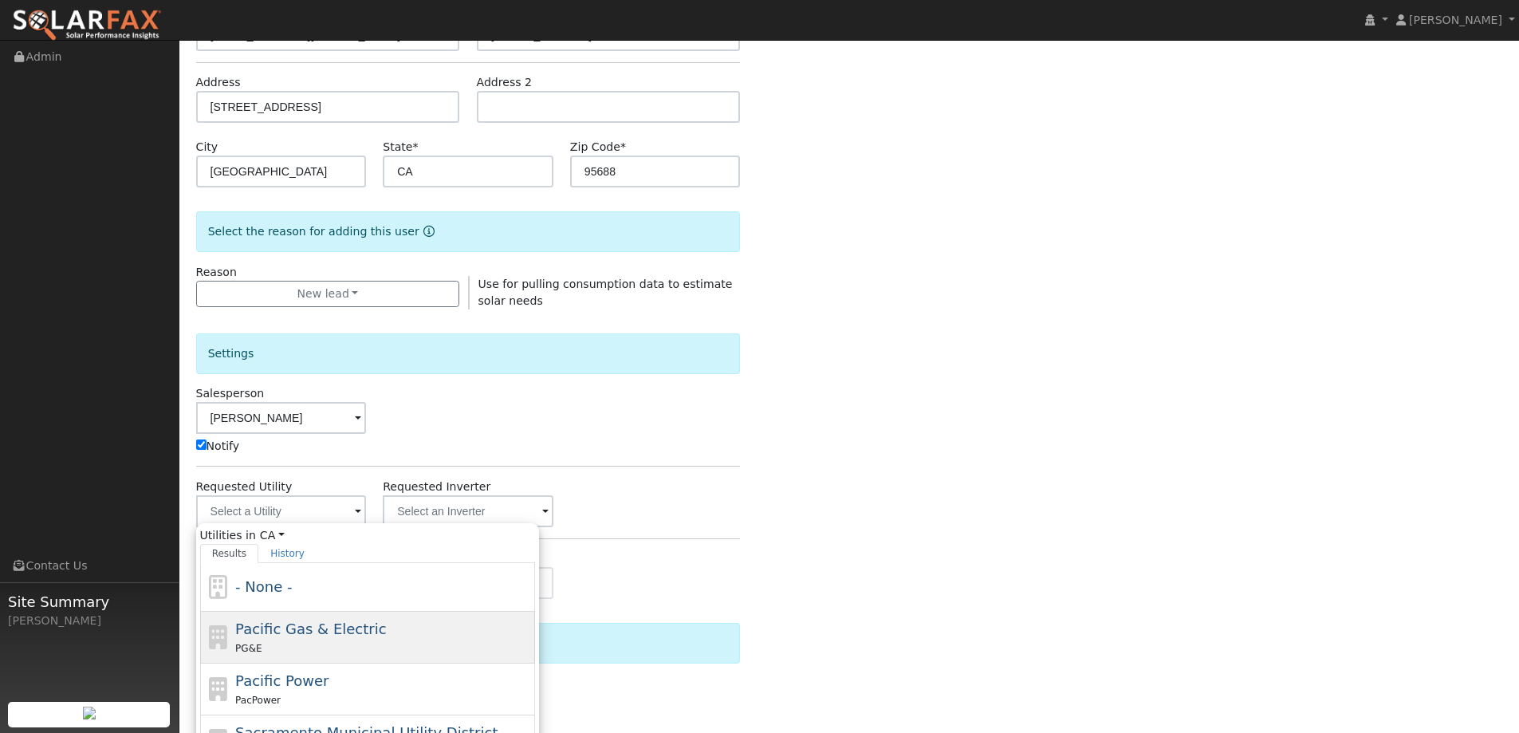
click at [349, 643] on div "PG&E" at bounding box center [383, 648] width 296 height 17
type input "Pacific Gas & Electric"
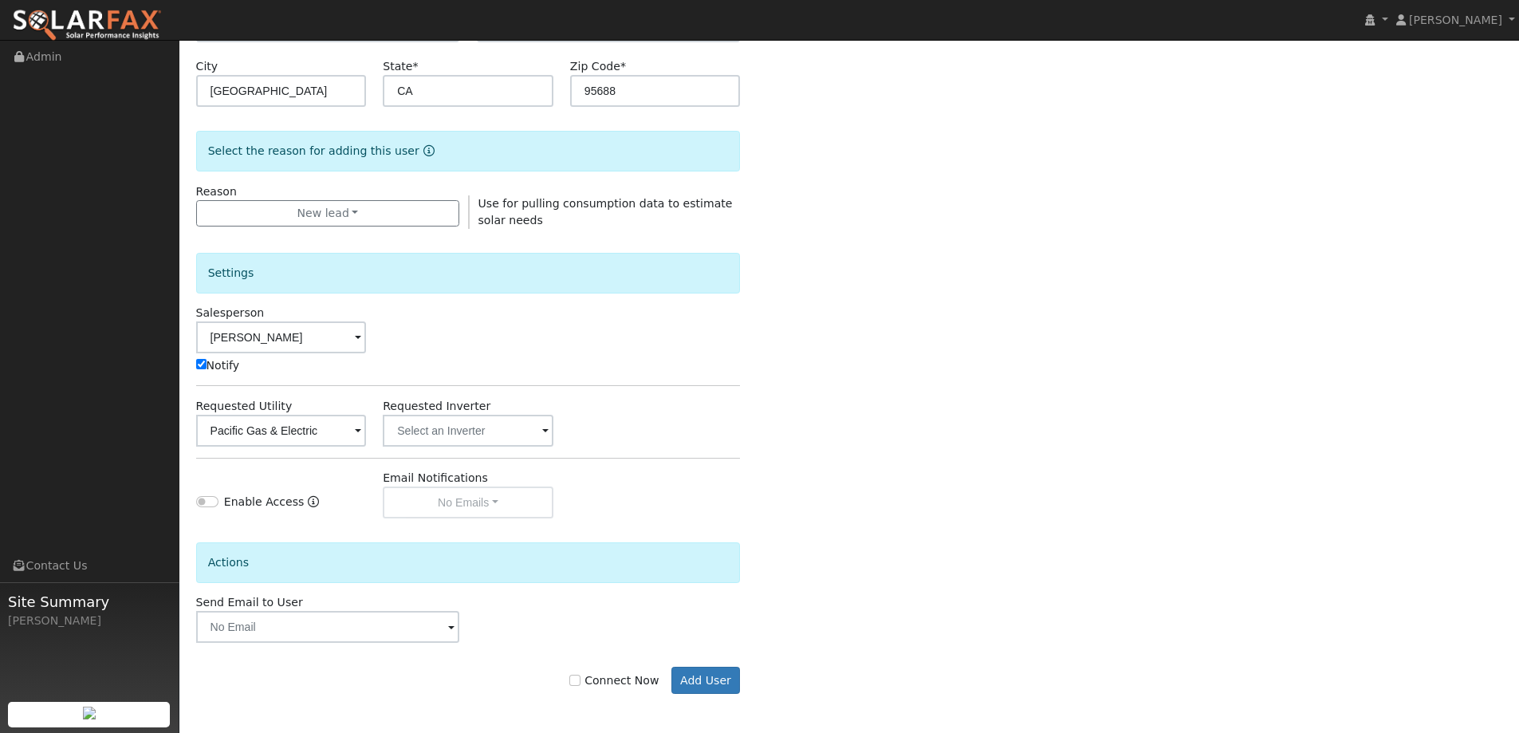
scroll to position [321, 0]
click at [581, 683] on input "Connect Now" at bounding box center [574, 679] width 11 height 11
checkbox input "true"
click at [701, 667] on button "Add User" at bounding box center [705, 679] width 69 height 27
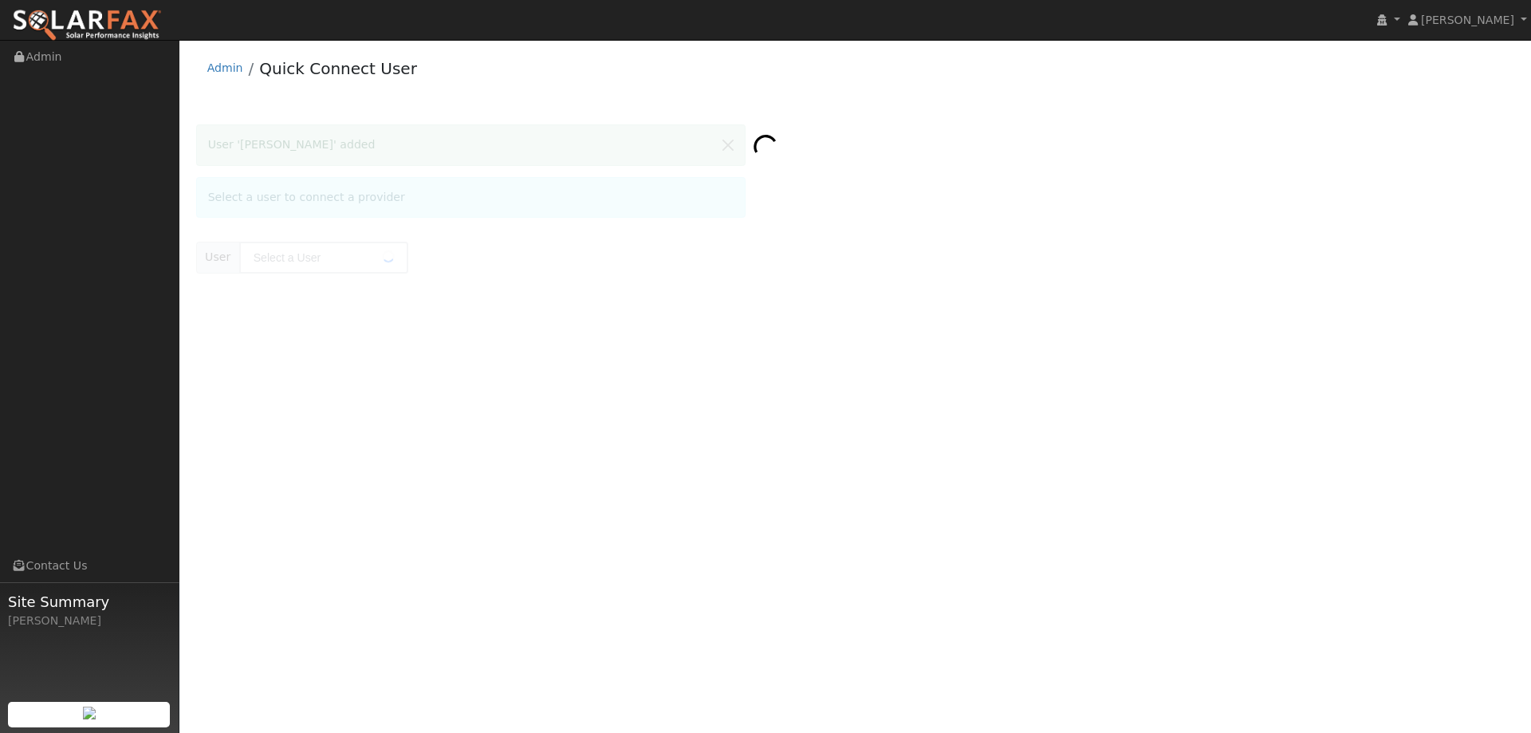
type input "[PERSON_NAME]"
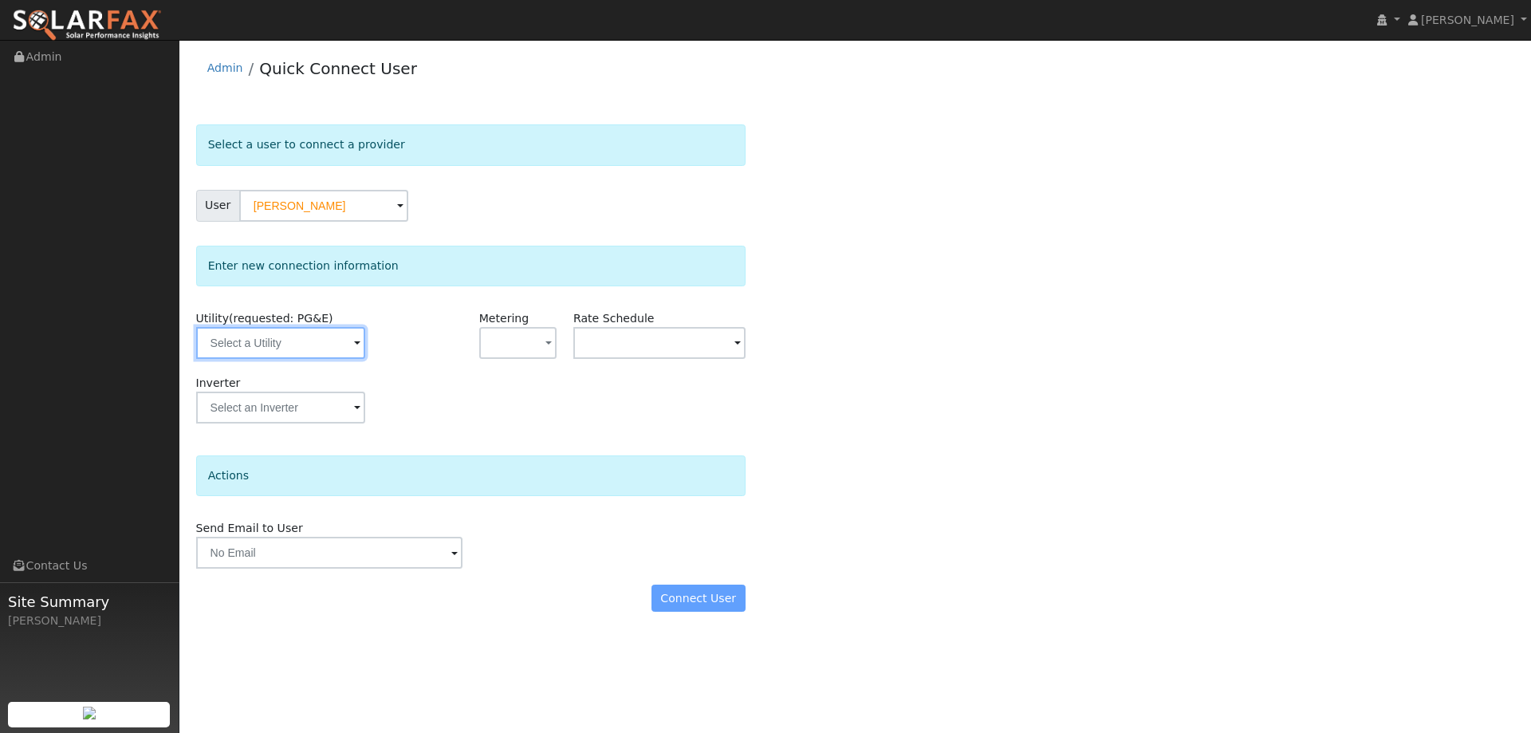
click at [321, 352] on input "text" at bounding box center [280, 343] width 169 height 32
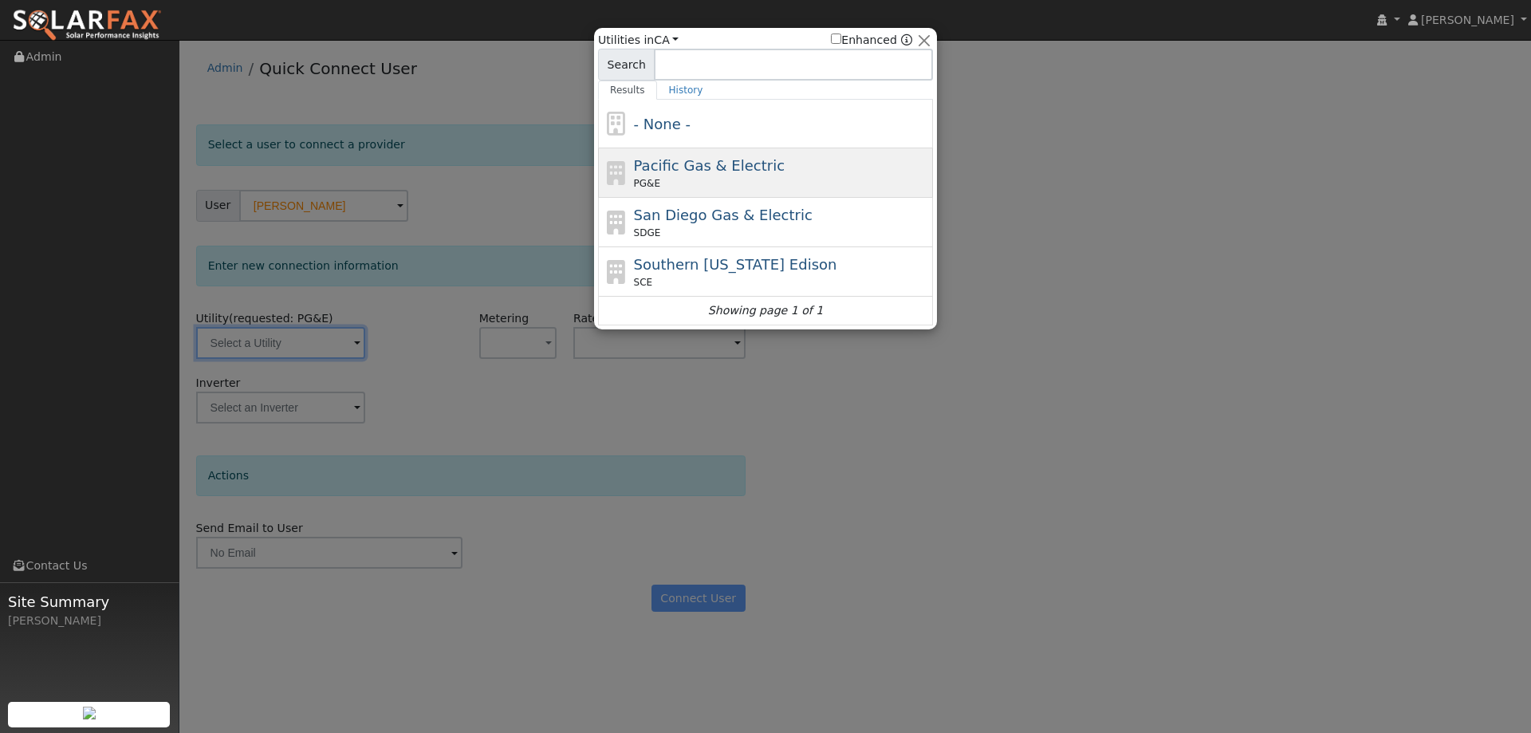
click at [675, 190] on div "PG&E" at bounding box center [782, 183] width 296 height 14
type input "PG&E"
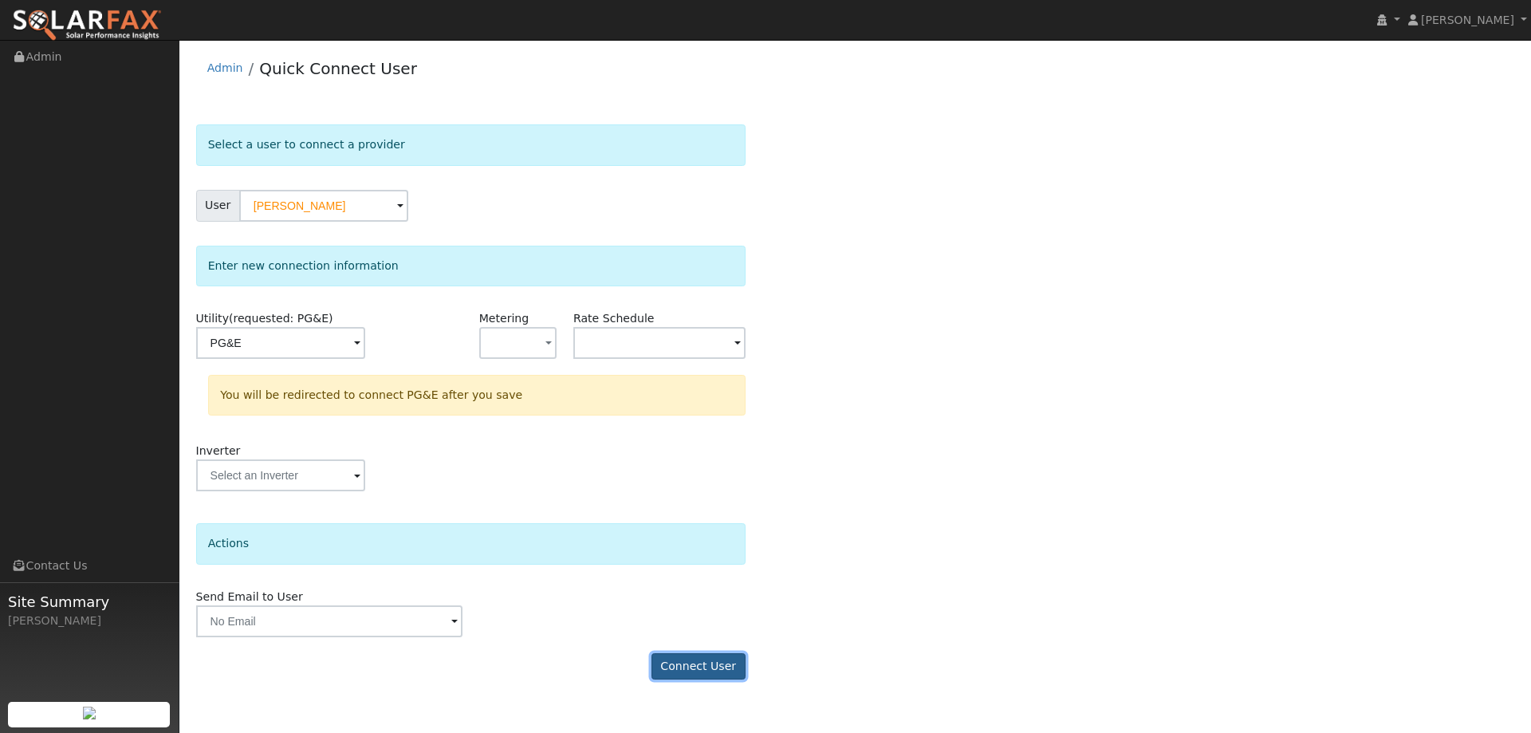
click at [697, 664] on button "Connect User" at bounding box center [699, 666] width 94 height 27
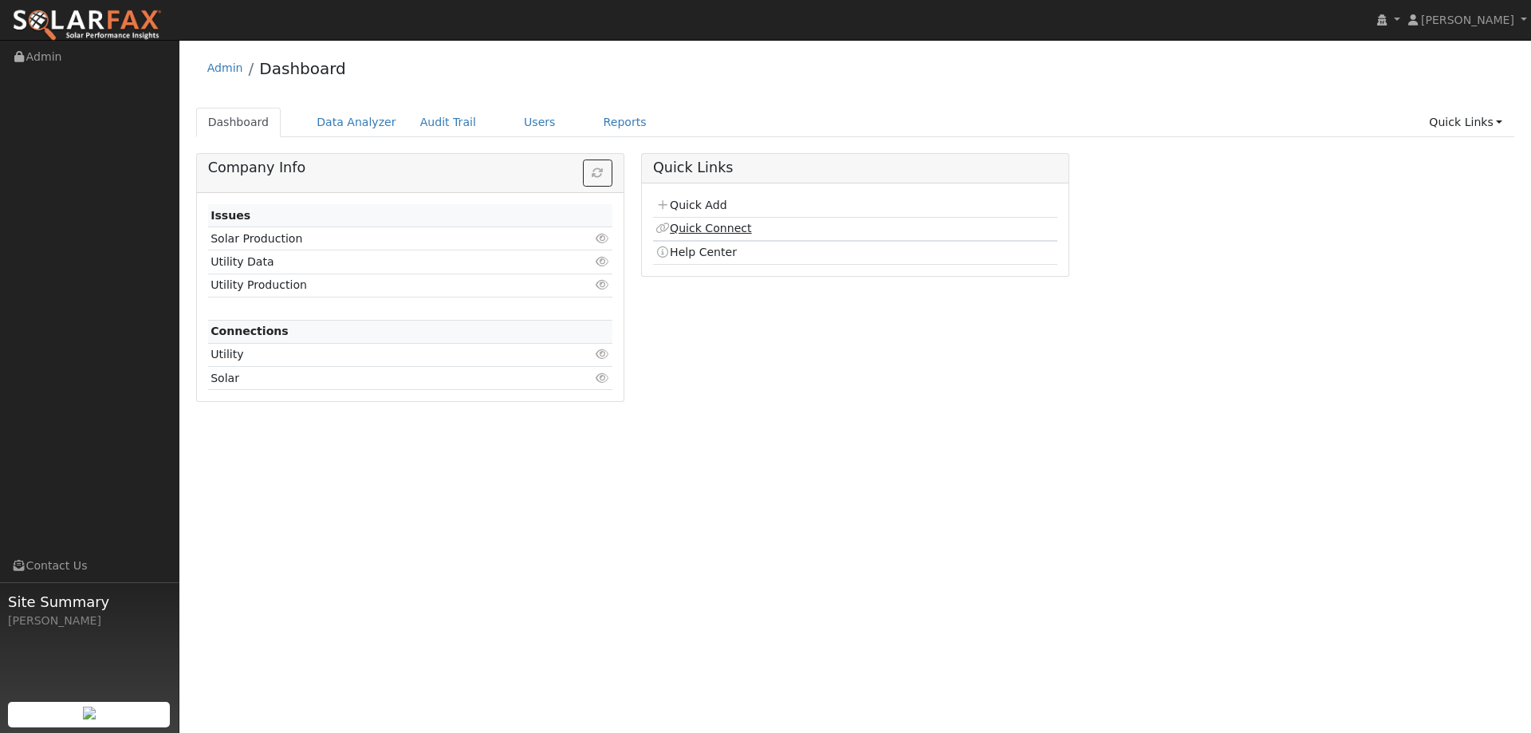
click at [683, 230] on link "Quick Connect" at bounding box center [704, 228] width 96 height 13
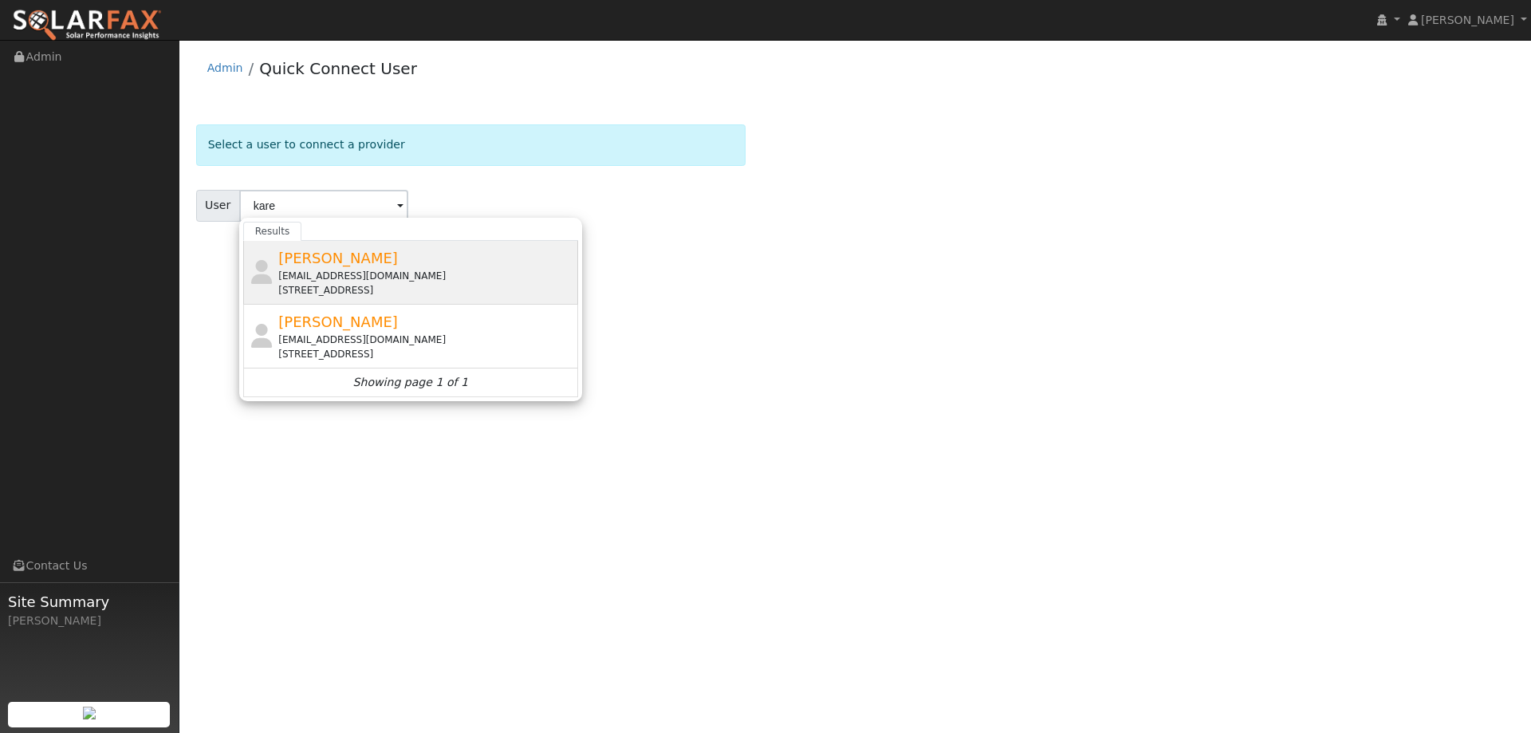
click at [320, 284] on div "[STREET_ADDRESS]" at bounding box center [426, 290] width 296 height 14
type input "[PERSON_NAME]"
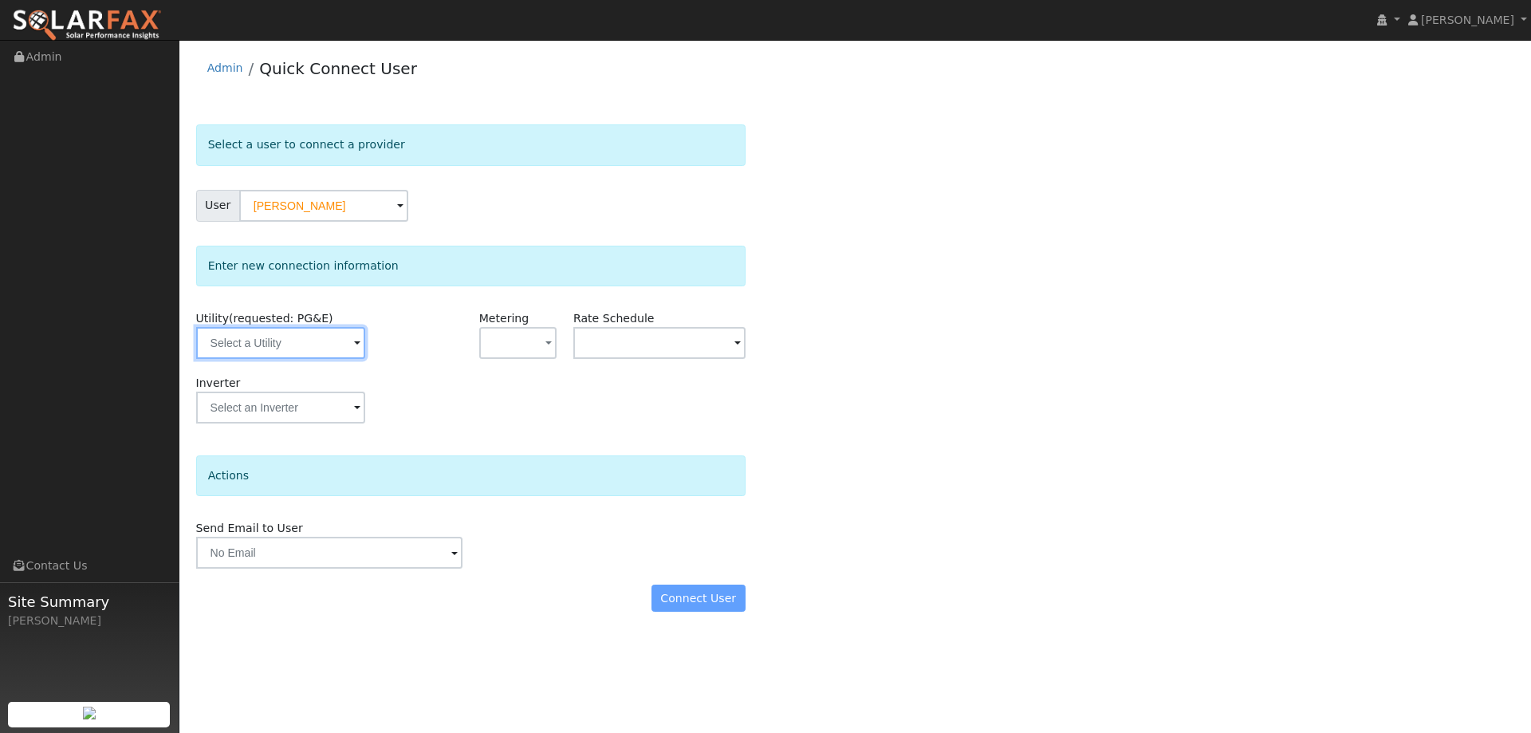
click at [311, 345] on input "text" at bounding box center [280, 343] width 169 height 32
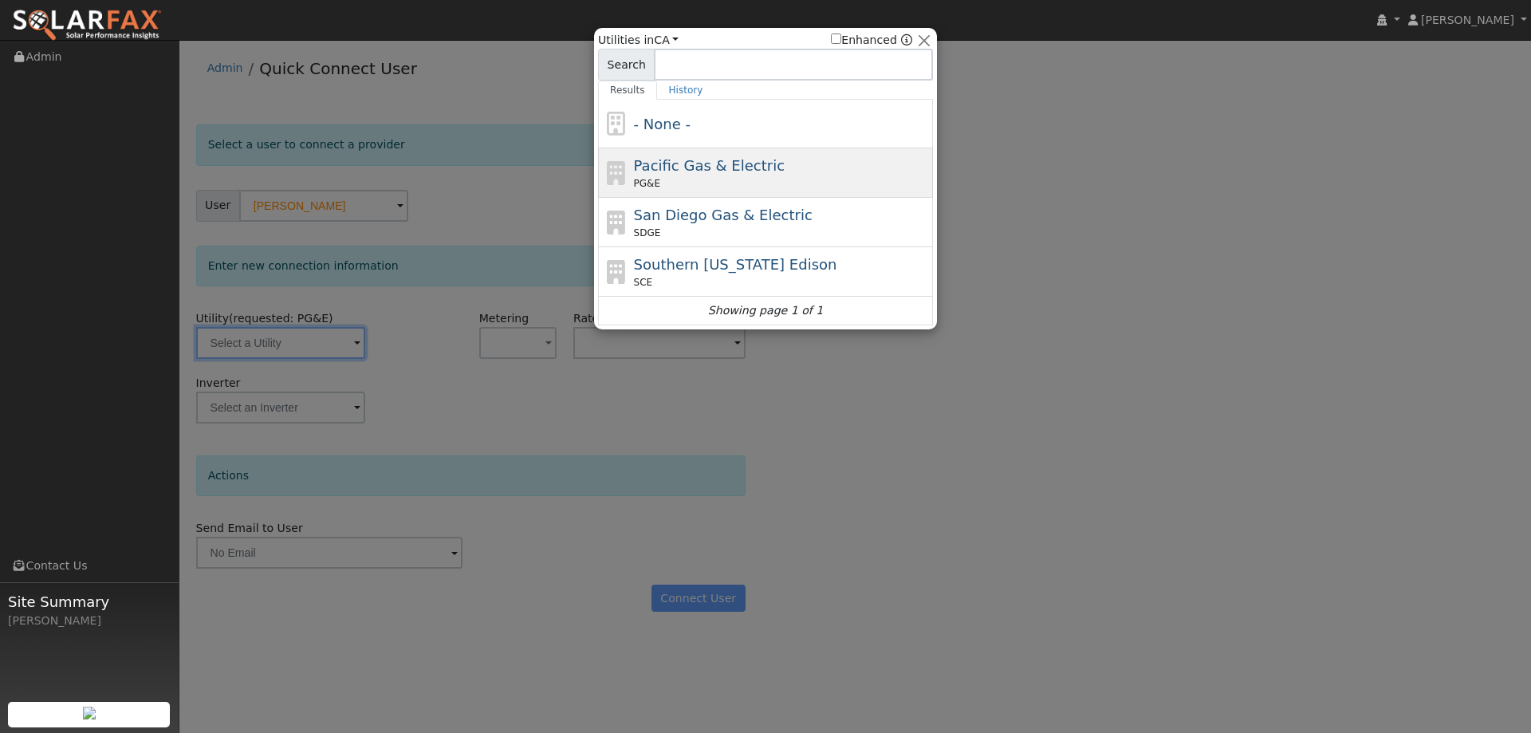
click at [707, 183] on div "PG&E" at bounding box center [782, 183] width 296 height 14
type input "PG&E"
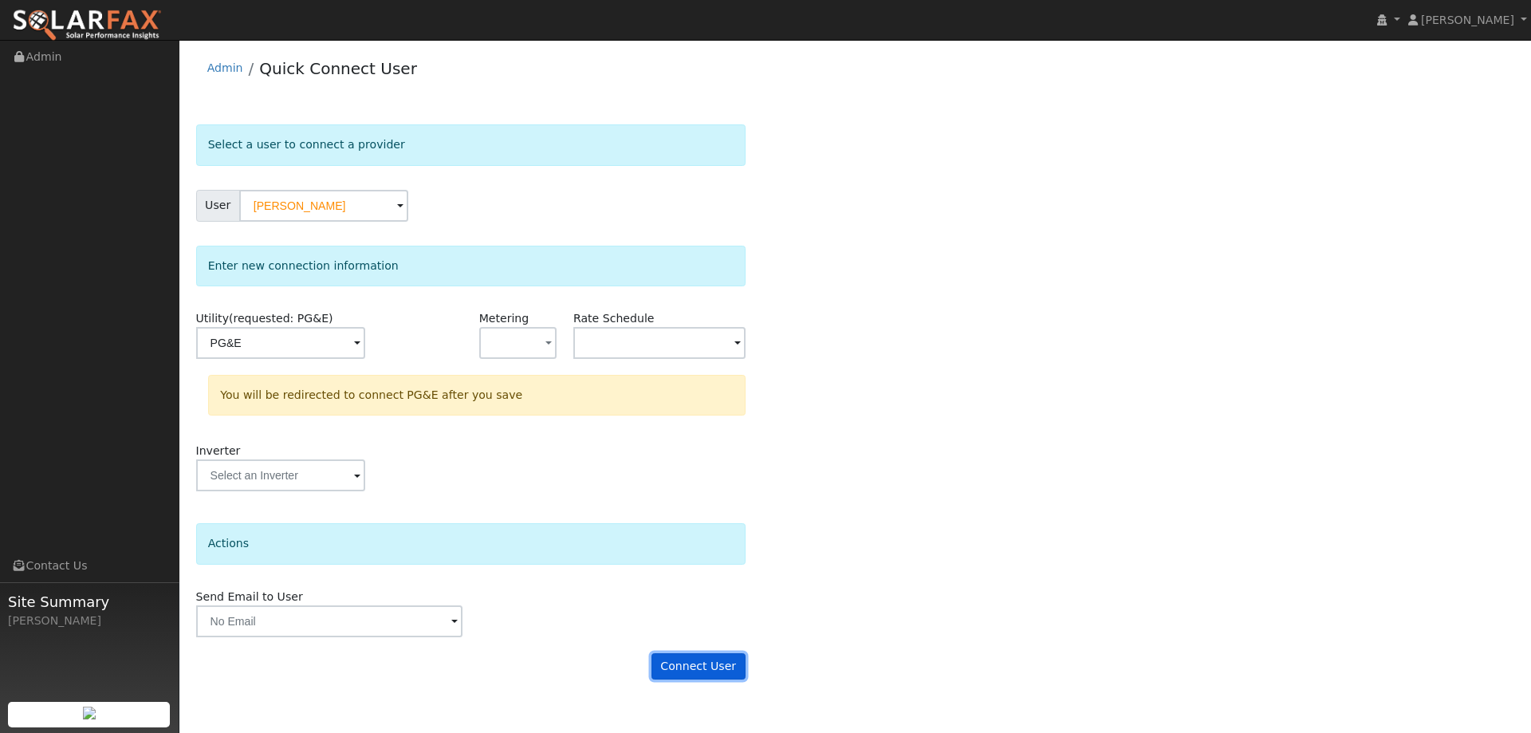
click at [683, 671] on button "Connect User" at bounding box center [699, 666] width 94 height 27
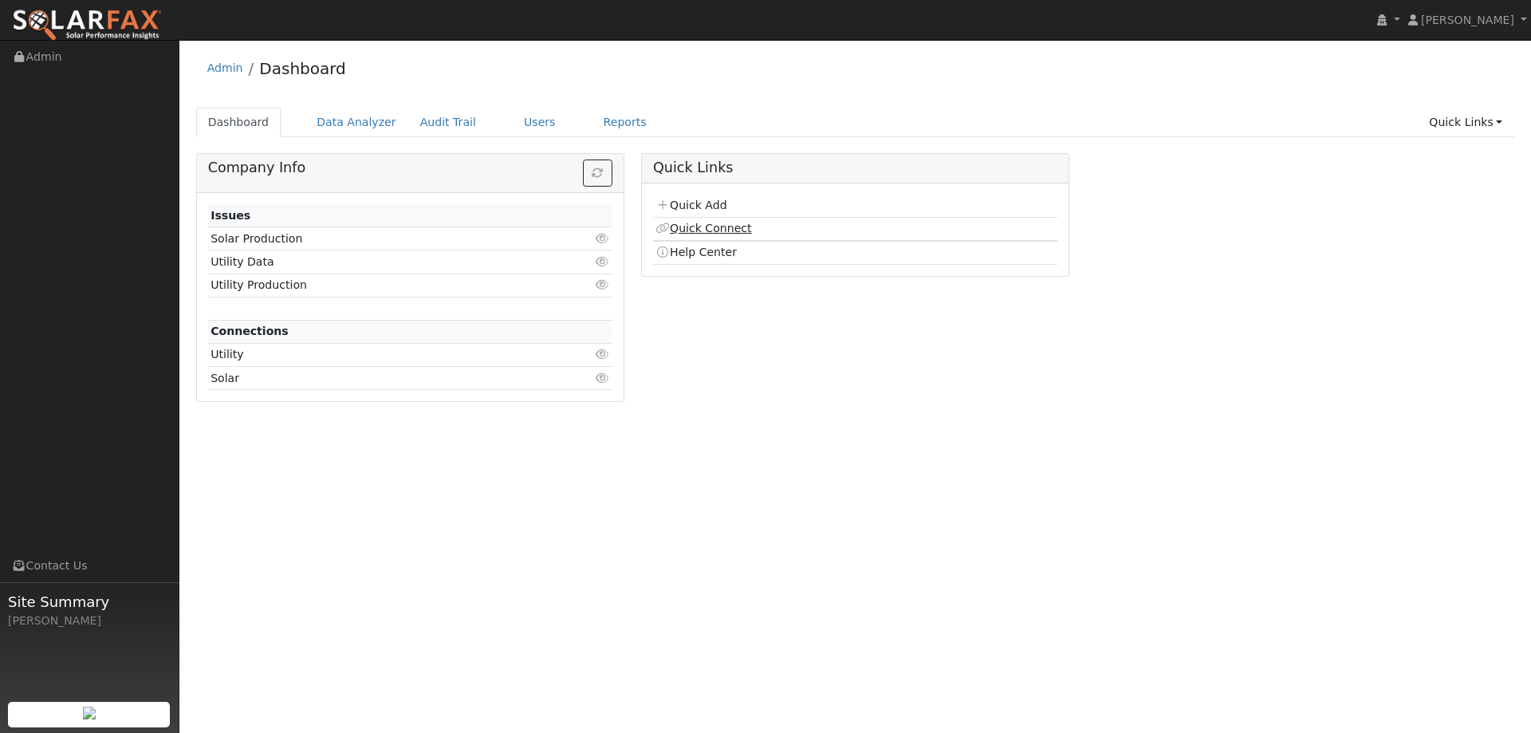
click at [695, 234] on link "Quick Connect" at bounding box center [704, 228] width 96 height 13
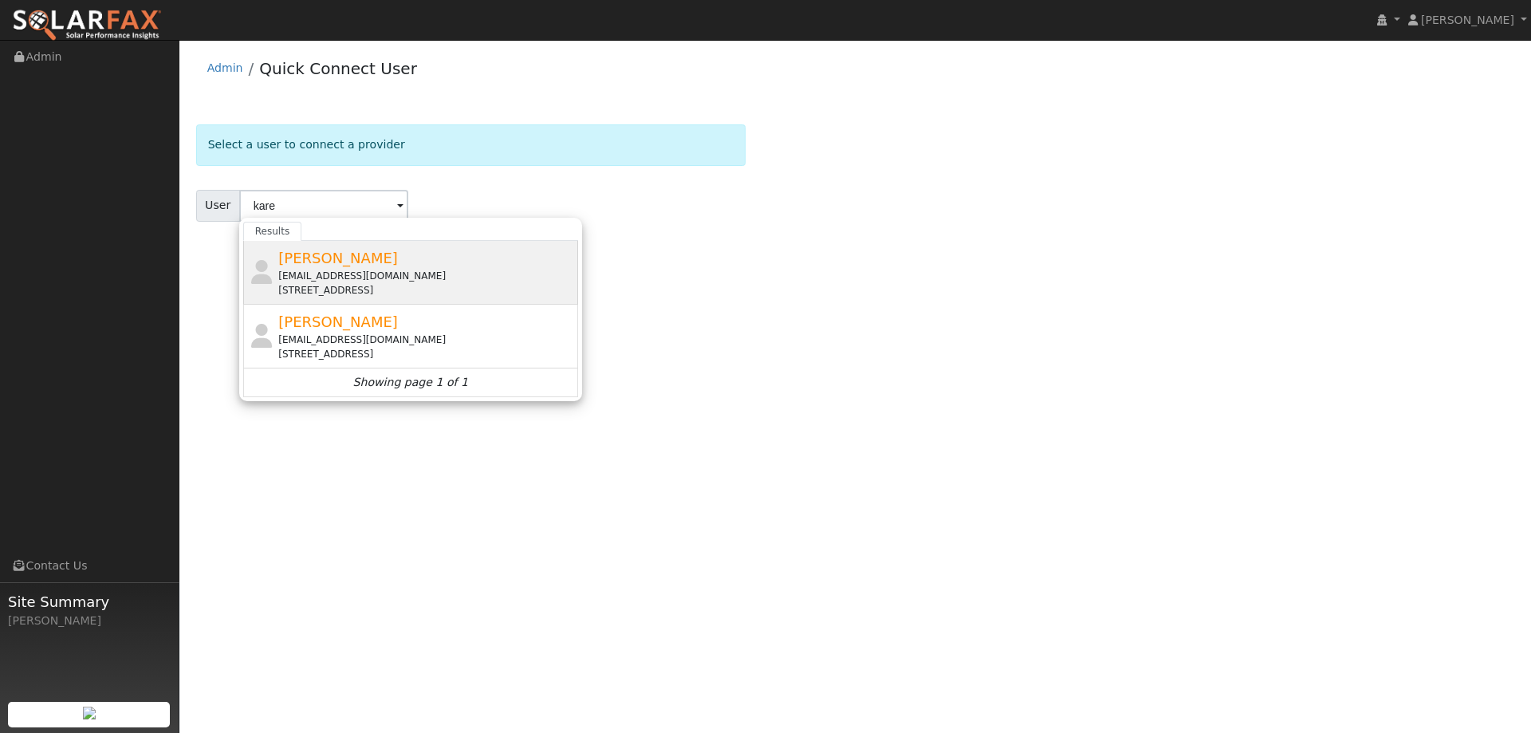
click at [382, 278] on div "kblanton@rideondixon.com" at bounding box center [426, 276] width 296 height 14
type input "Karena Blanton"
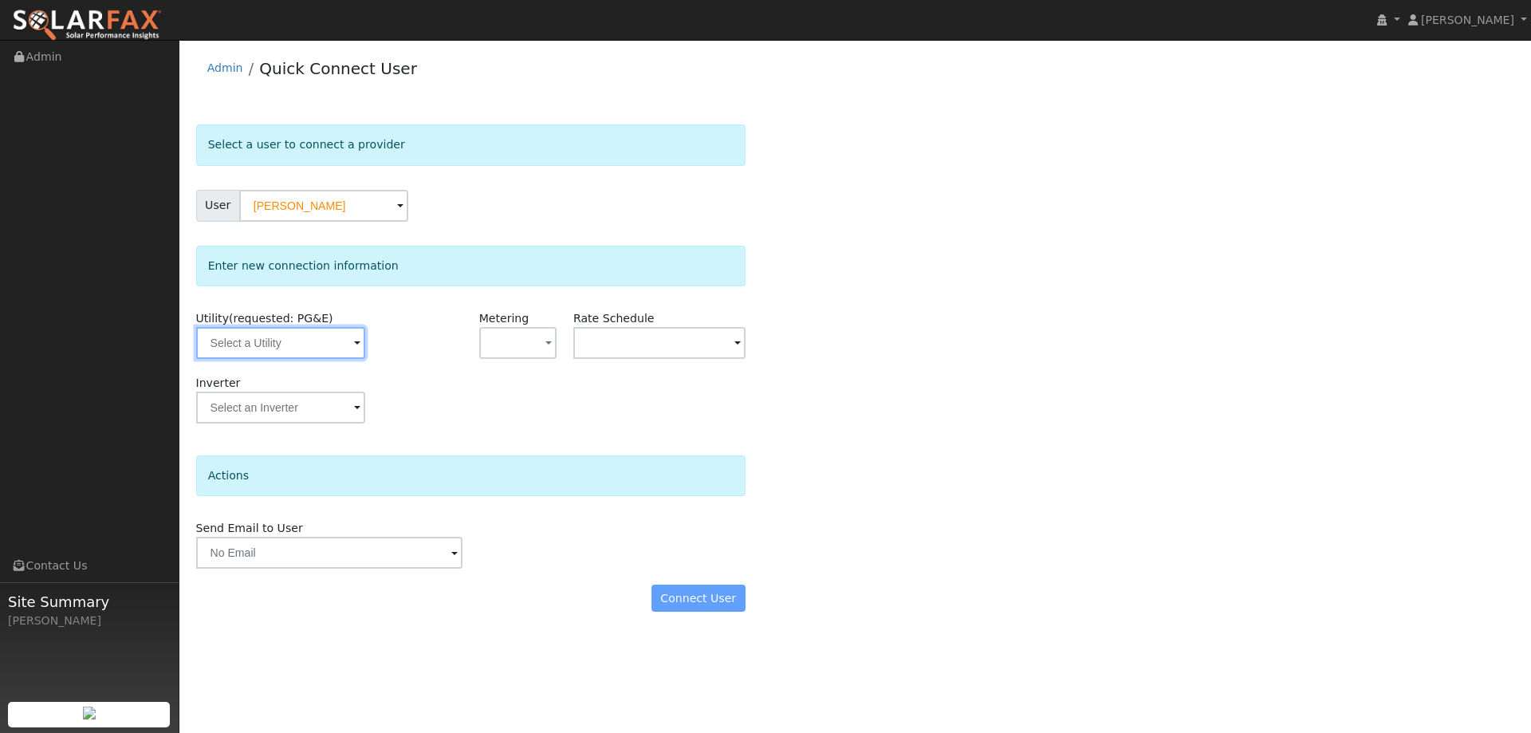
click at [345, 341] on input "text" at bounding box center [280, 343] width 169 height 32
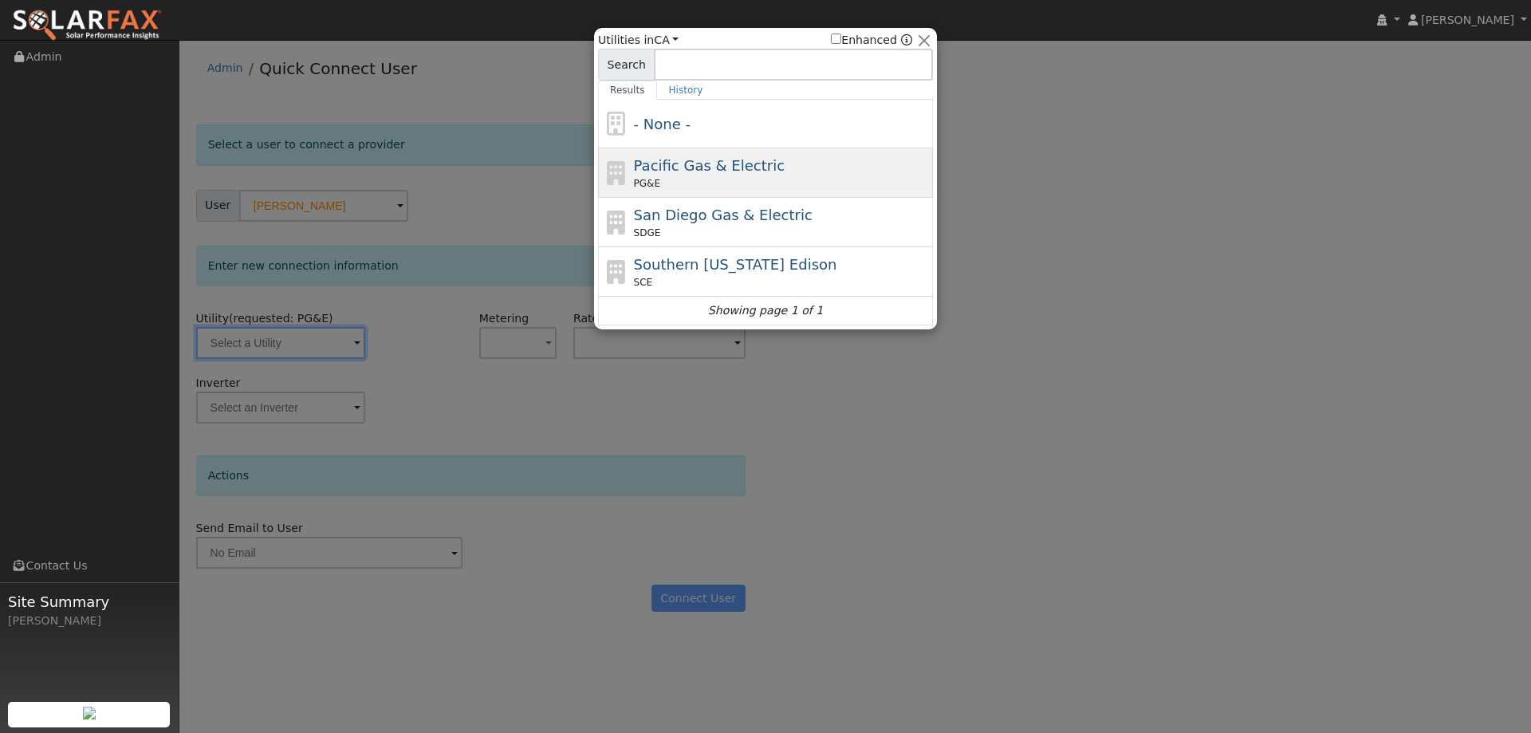
click at [717, 186] on div "PG&E" at bounding box center [782, 183] width 296 height 14
type input "PG&E"
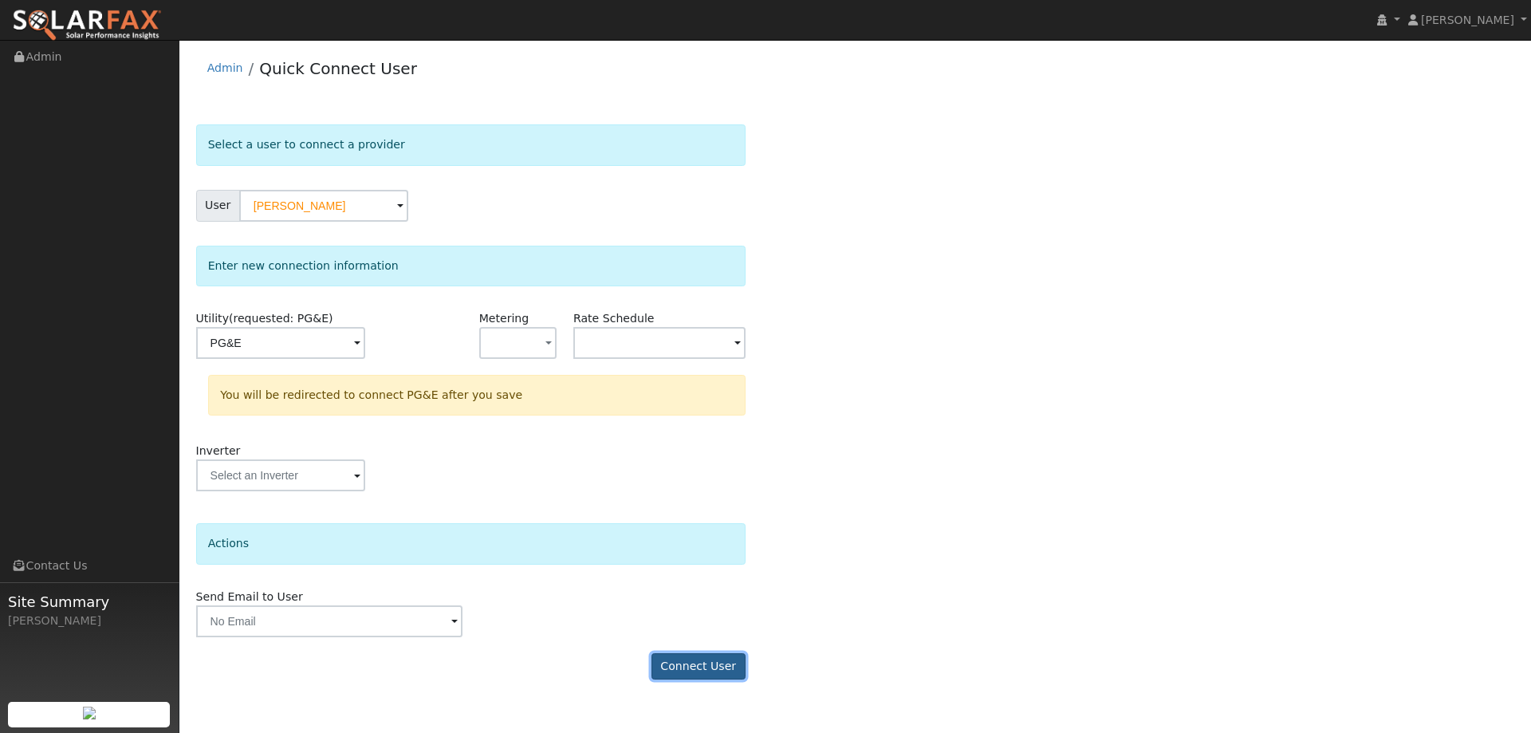
click at [693, 663] on button "Connect User" at bounding box center [699, 666] width 94 height 27
